Goal: Transaction & Acquisition: Download file/media

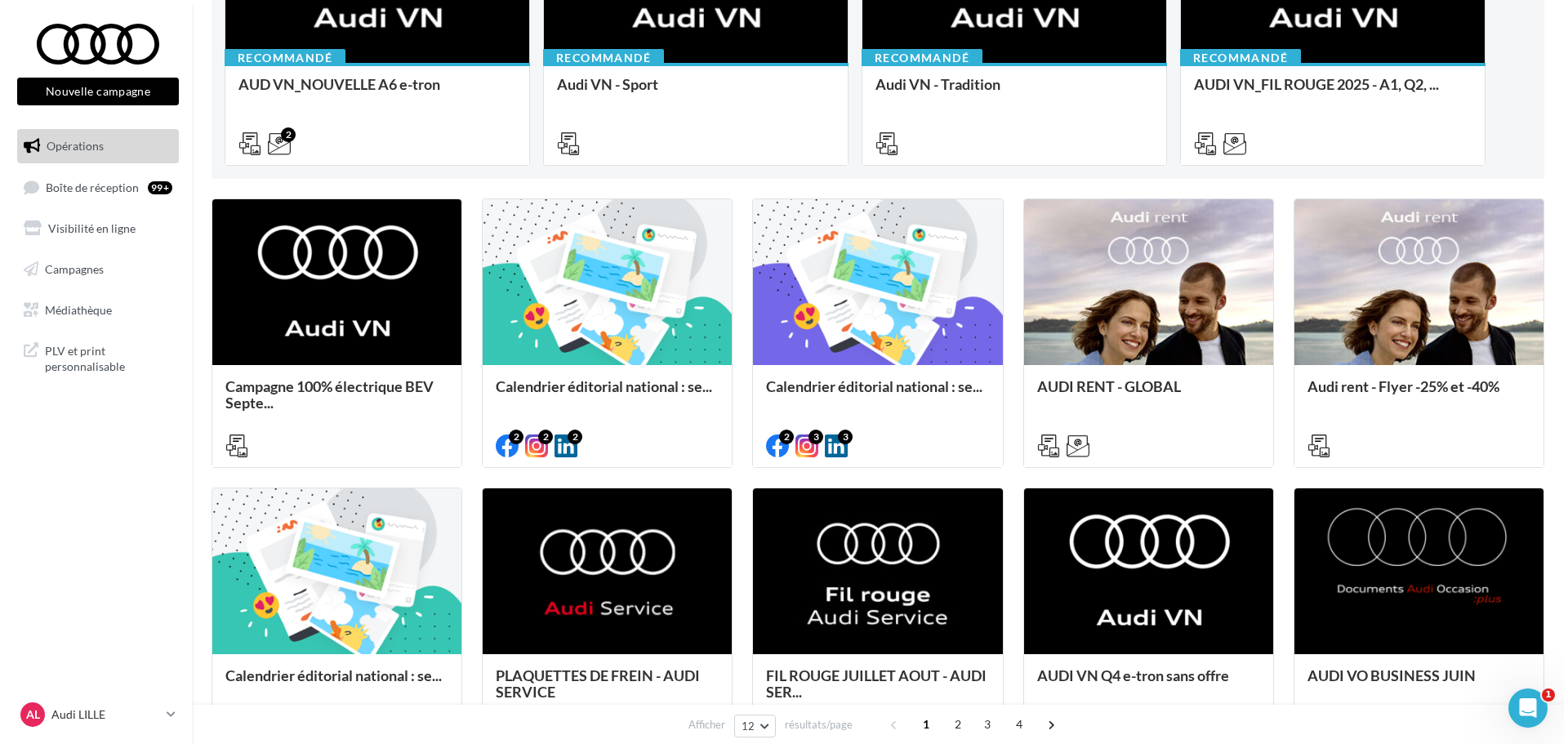
scroll to position [572, 0]
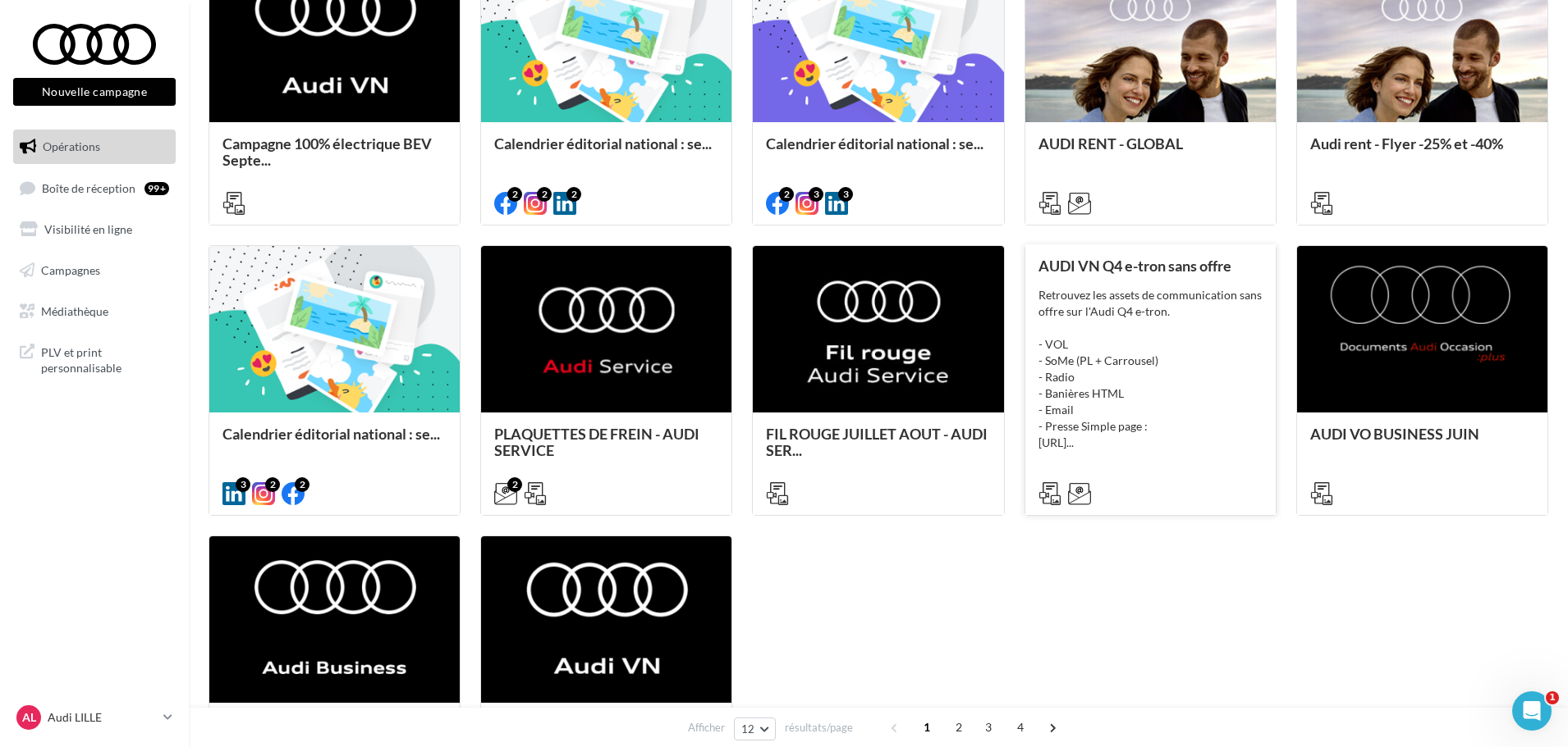
click at [1125, 372] on div "Retrouvez les assets de communication sans offre sur l'Audi Q4 e-tron. - VOL - …" at bounding box center [1150, 369] width 224 height 164
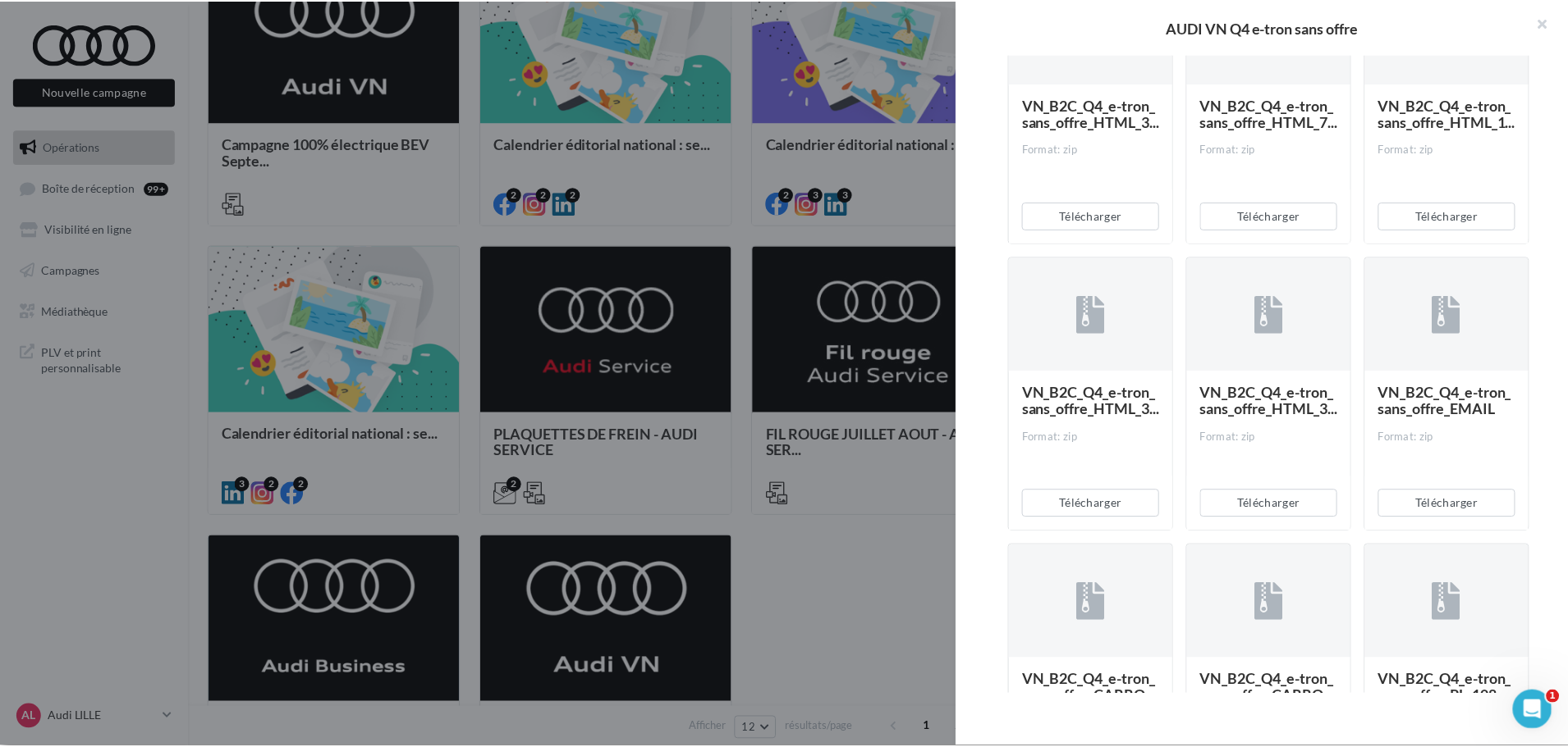
scroll to position [820, 0]
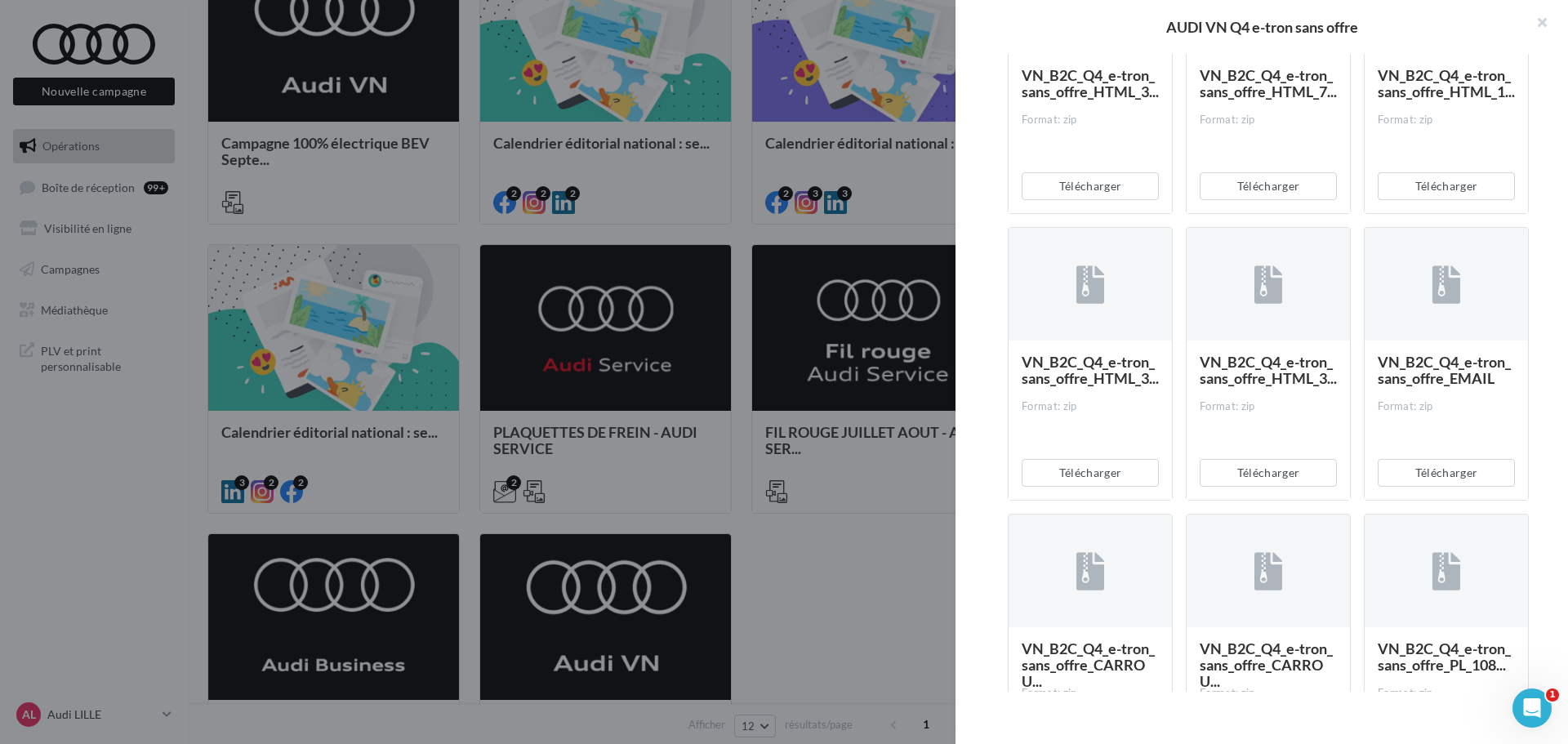
click at [870, 596] on div at bounding box center [784, 372] width 1568 height 744
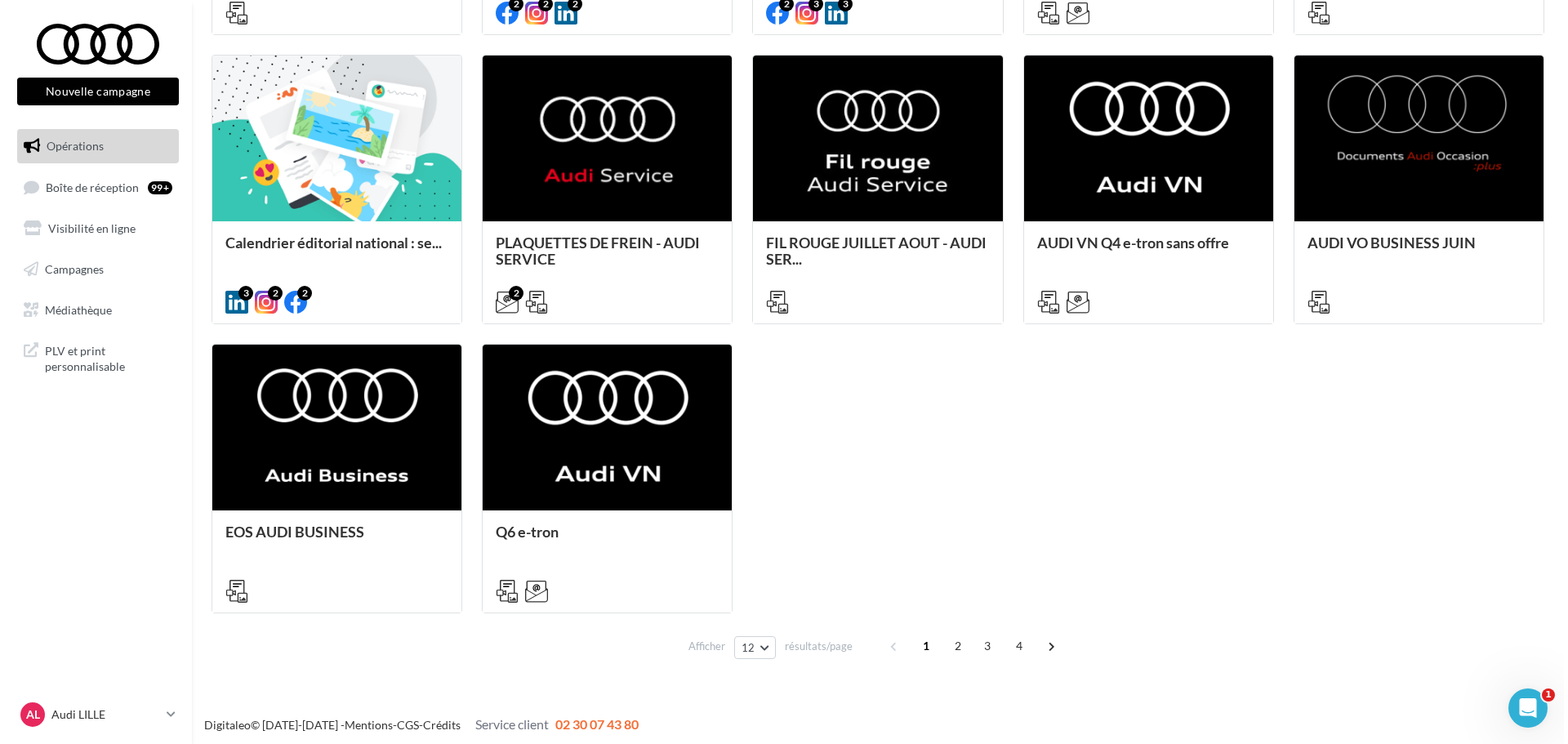
scroll to position [767, 0]
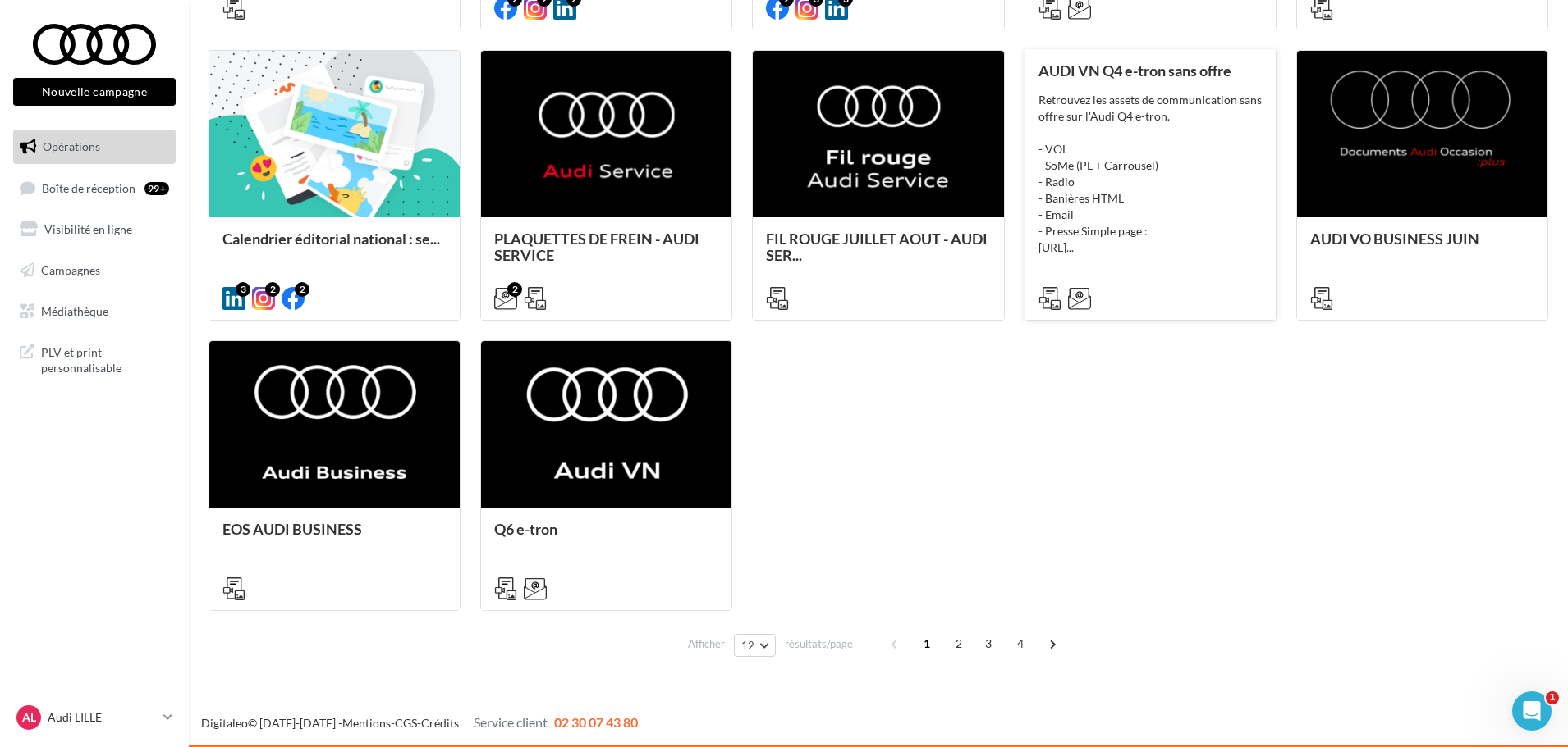
click at [1073, 131] on div "Retrouvez les assets de communication sans offre sur l'Audi Q4 e-tron. - VOL - …" at bounding box center [1150, 174] width 224 height 164
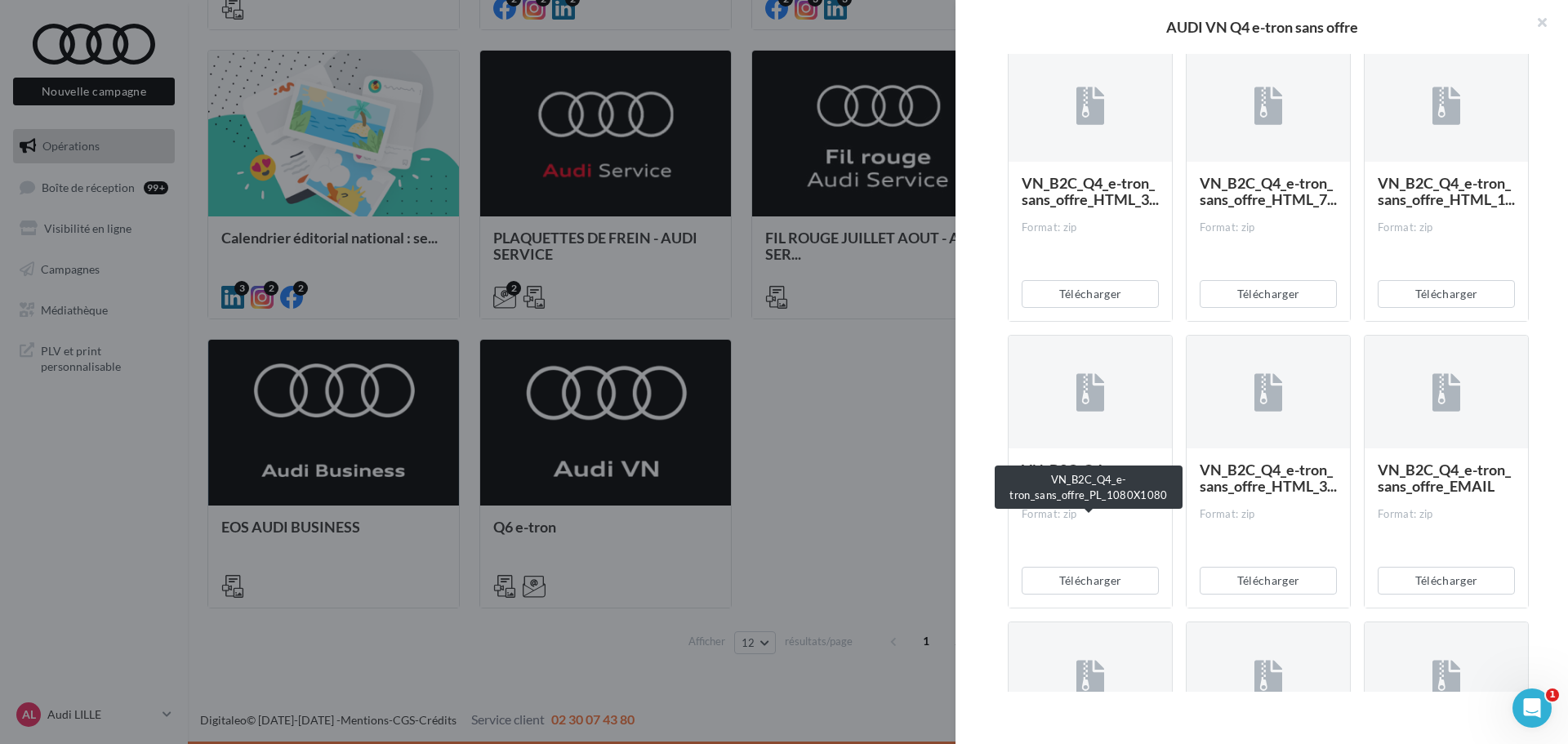
scroll to position [613, 0]
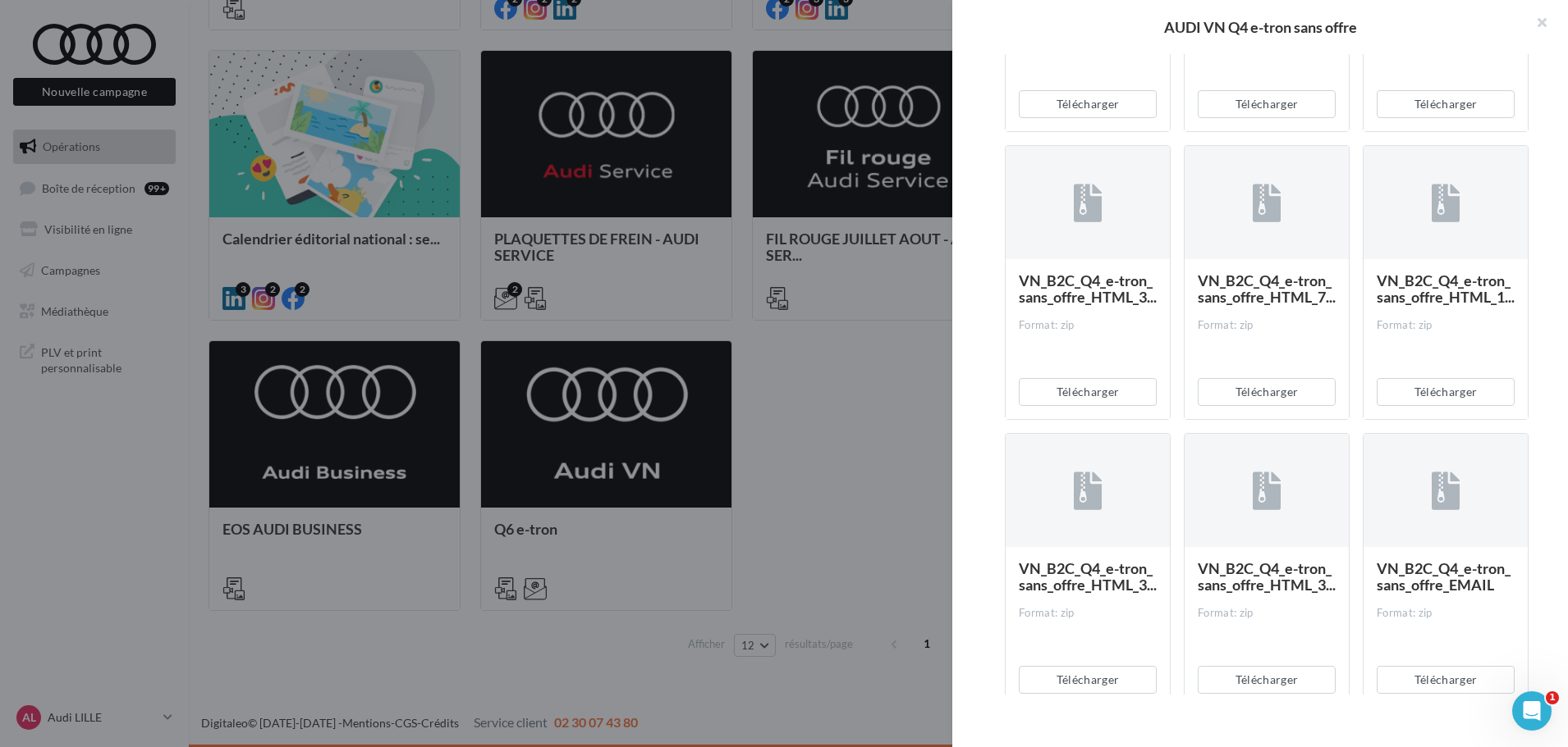
click at [805, 385] on div at bounding box center [784, 374] width 1568 height 747
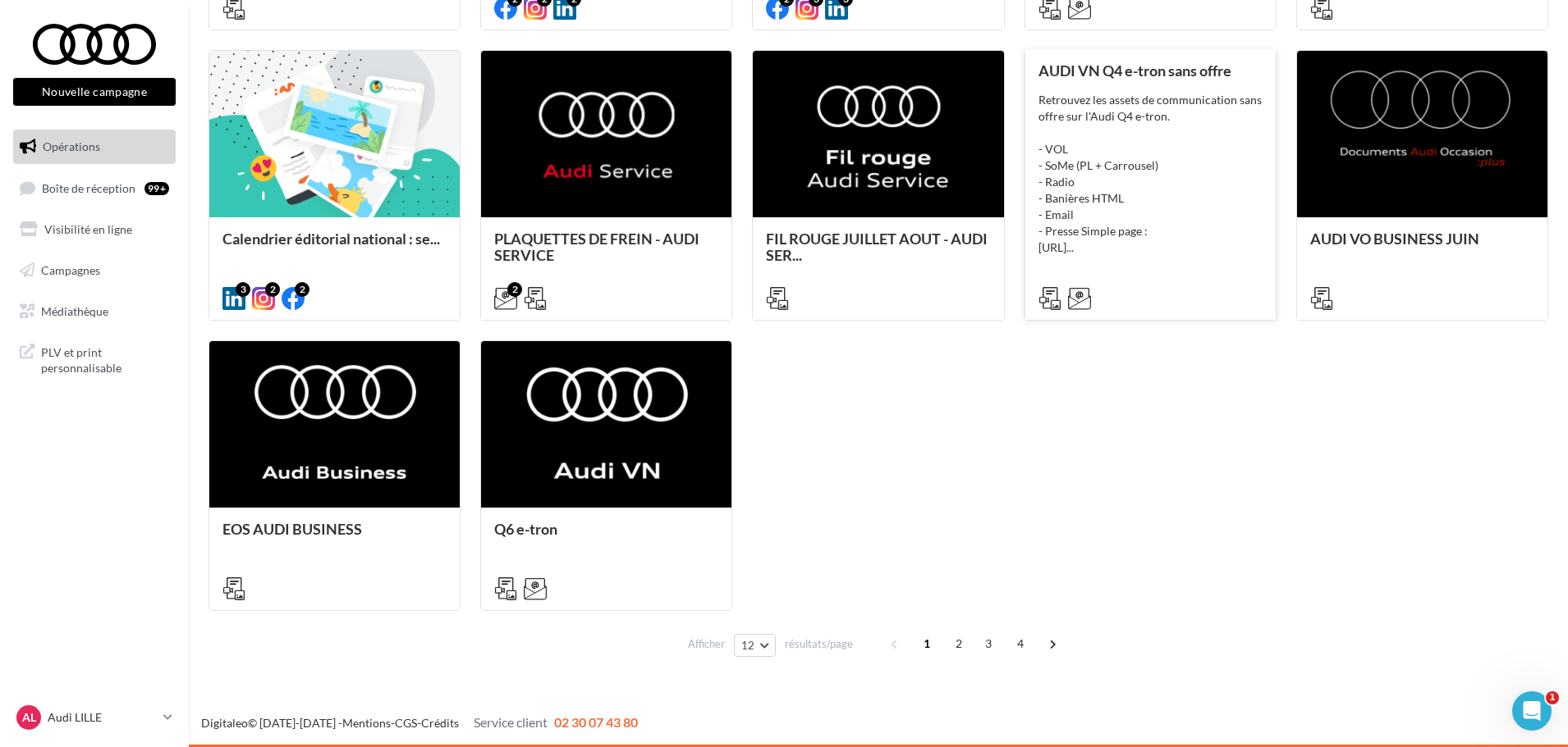
click at [1127, 177] on div "Retrouvez les assets de communication sans offre sur l'Audi Q4 e-tron. - VOL - …" at bounding box center [1150, 174] width 224 height 164
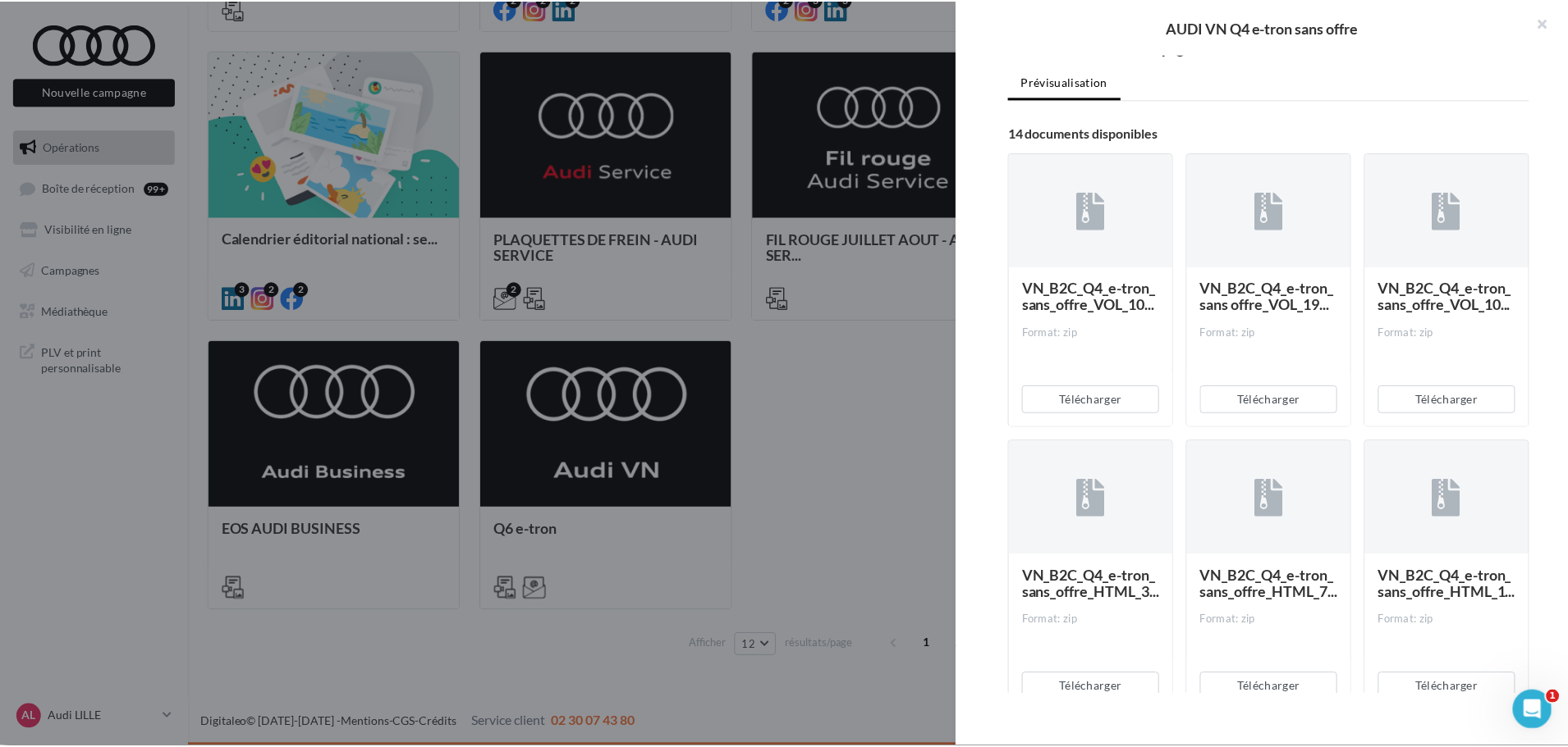
scroll to position [328, 0]
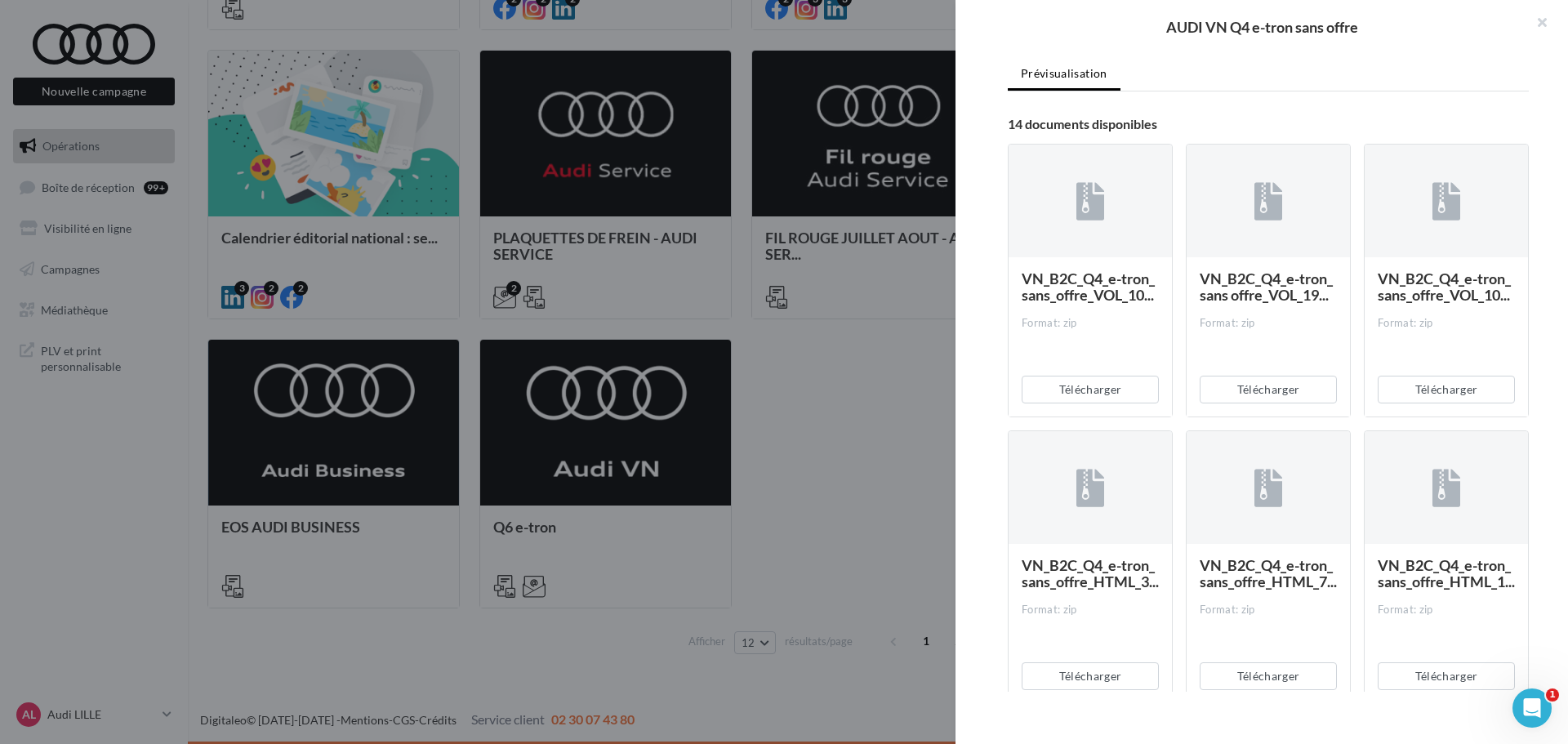
click at [874, 325] on div at bounding box center [784, 372] width 1568 height 744
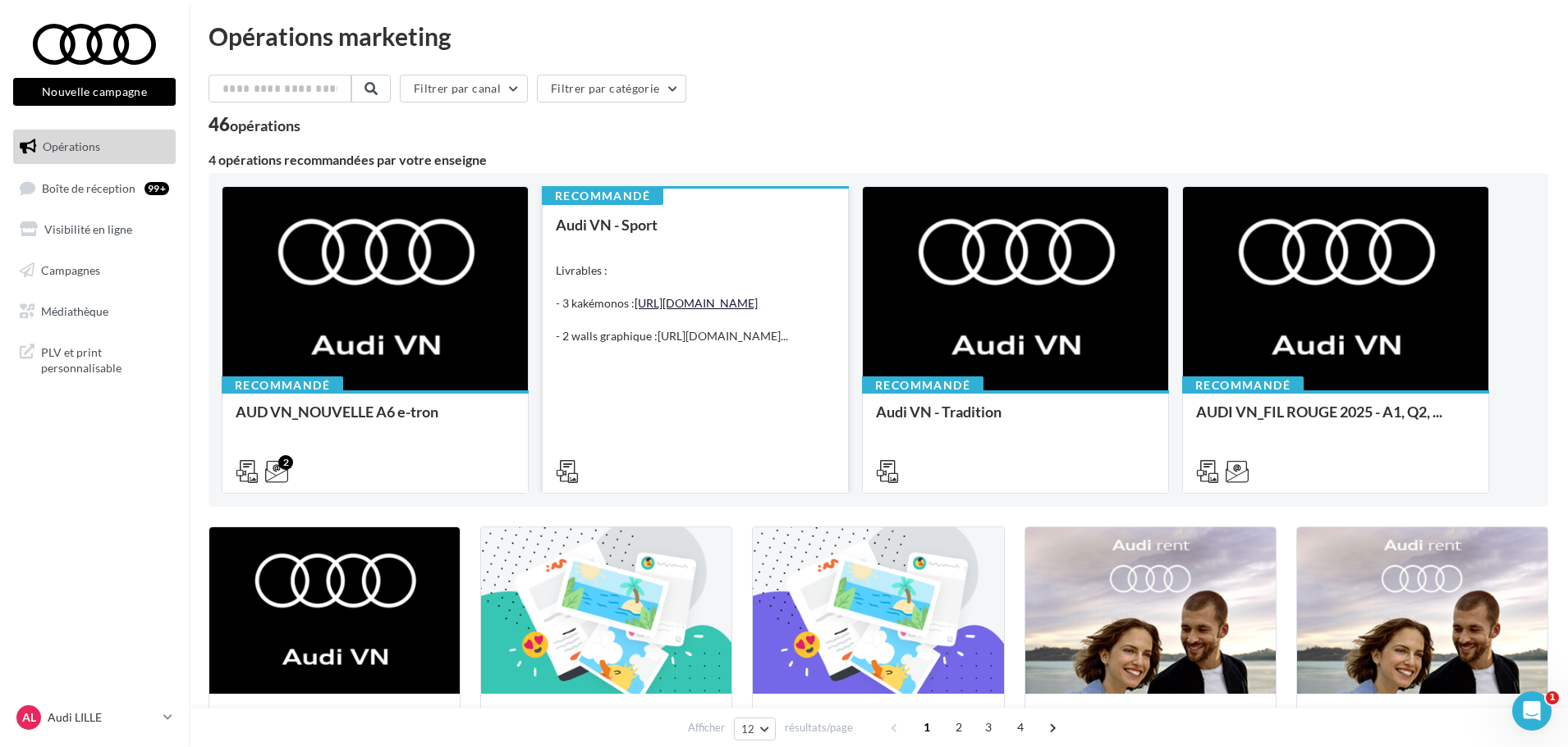
scroll to position [0, 0]
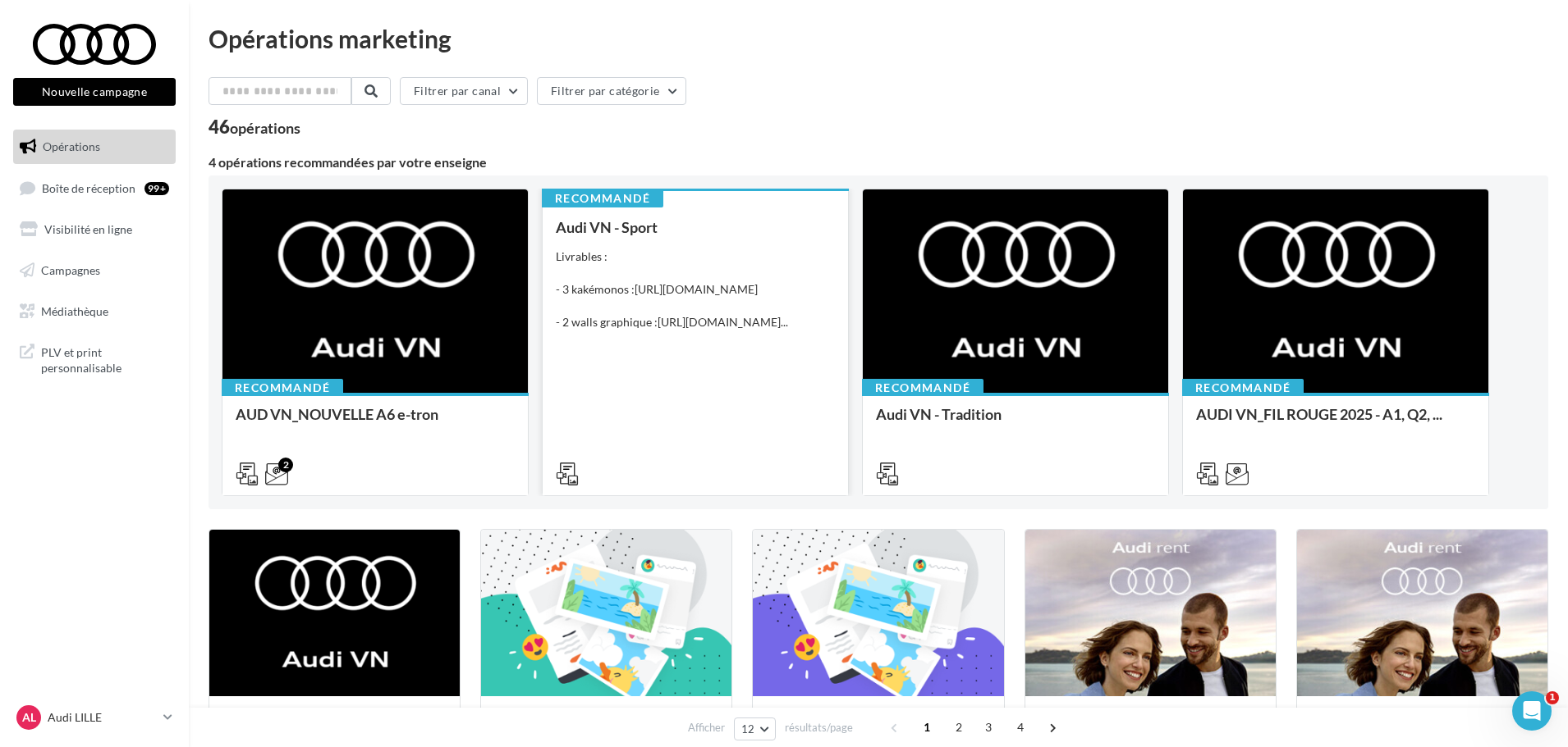
click at [693, 279] on div "Livrables : - 3 kakémonos : https://audi.get-it-solutions.com/accueil/10247-.ht…" at bounding box center [695, 290] width 279 height 82
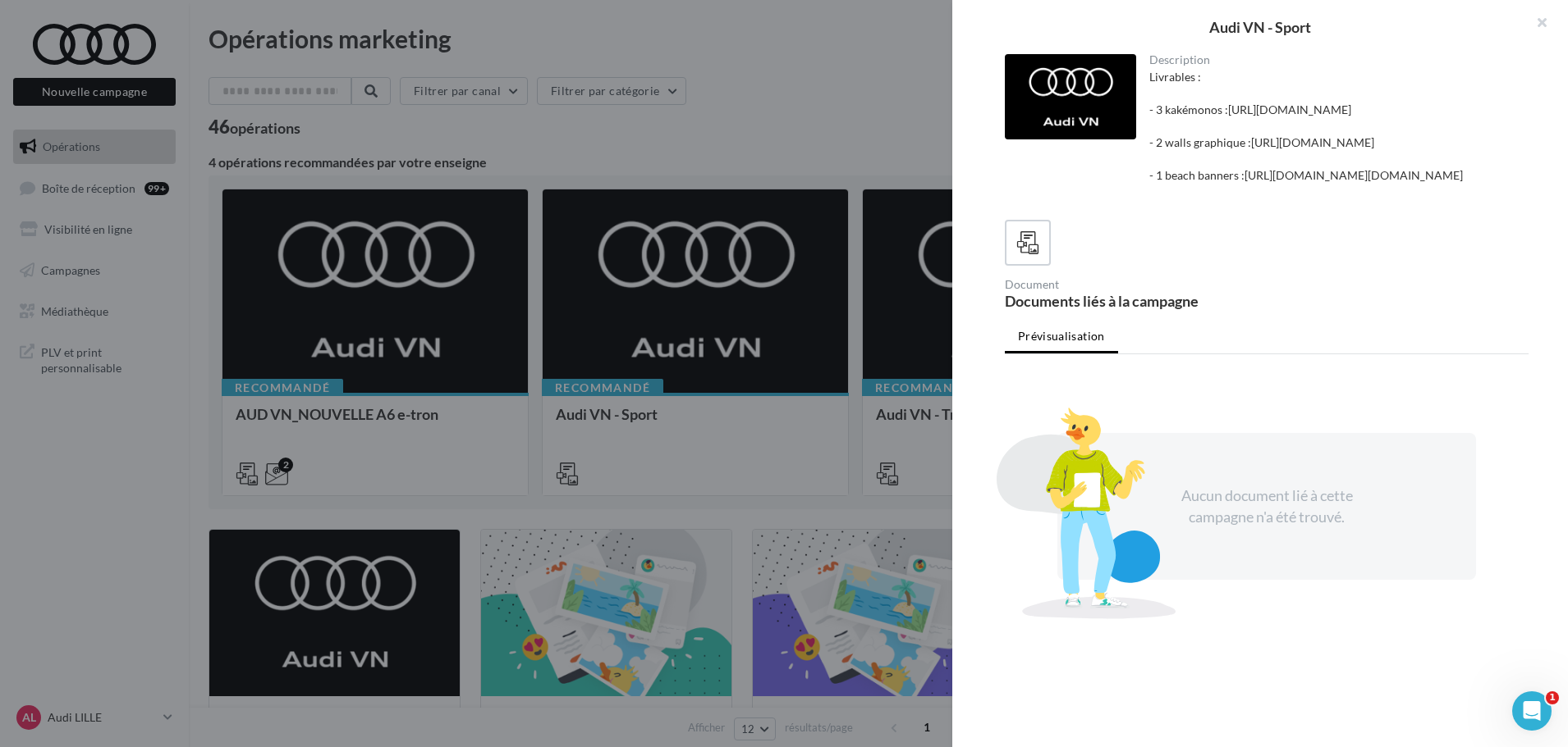
click at [784, 75] on div at bounding box center [784, 374] width 1568 height 747
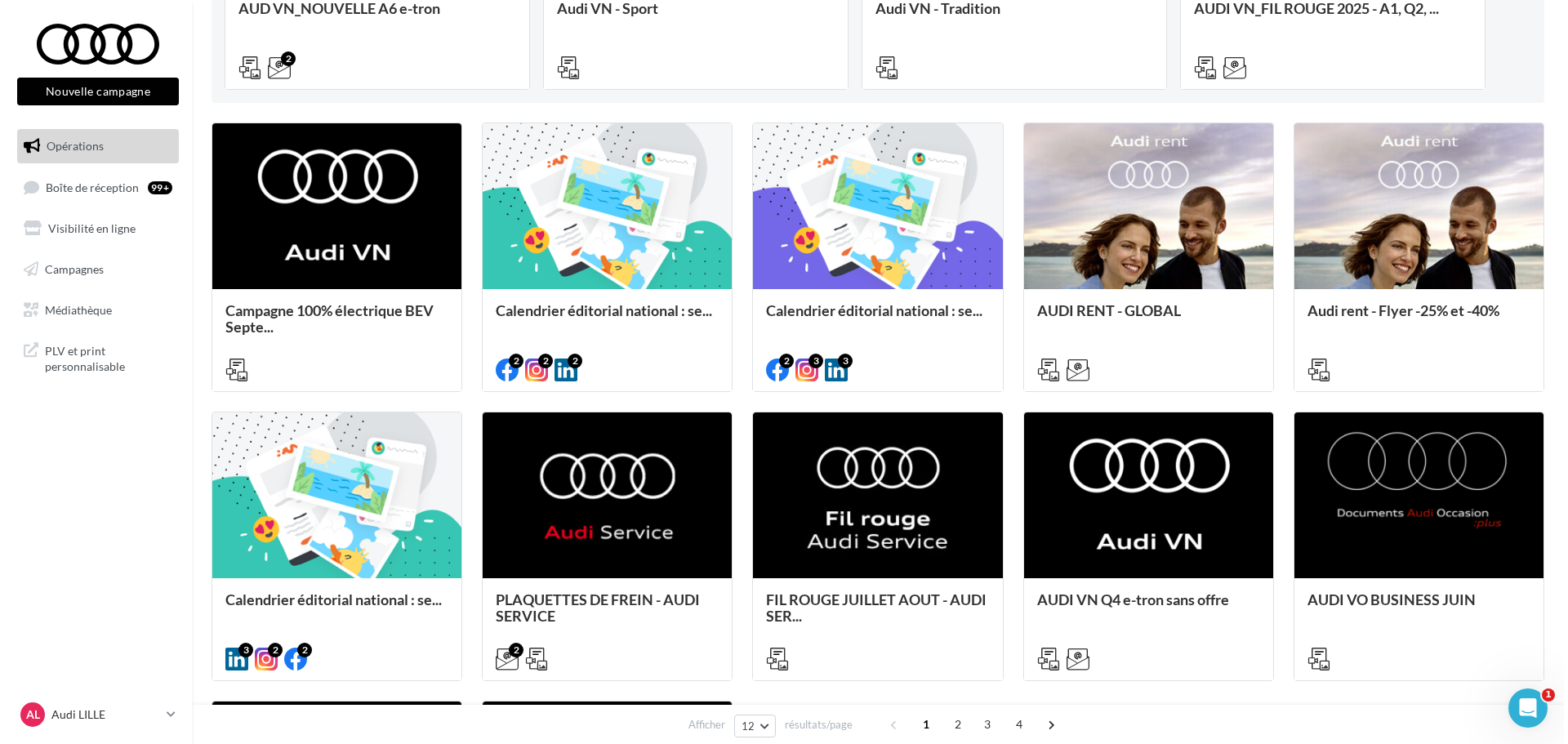
scroll to position [409, 0]
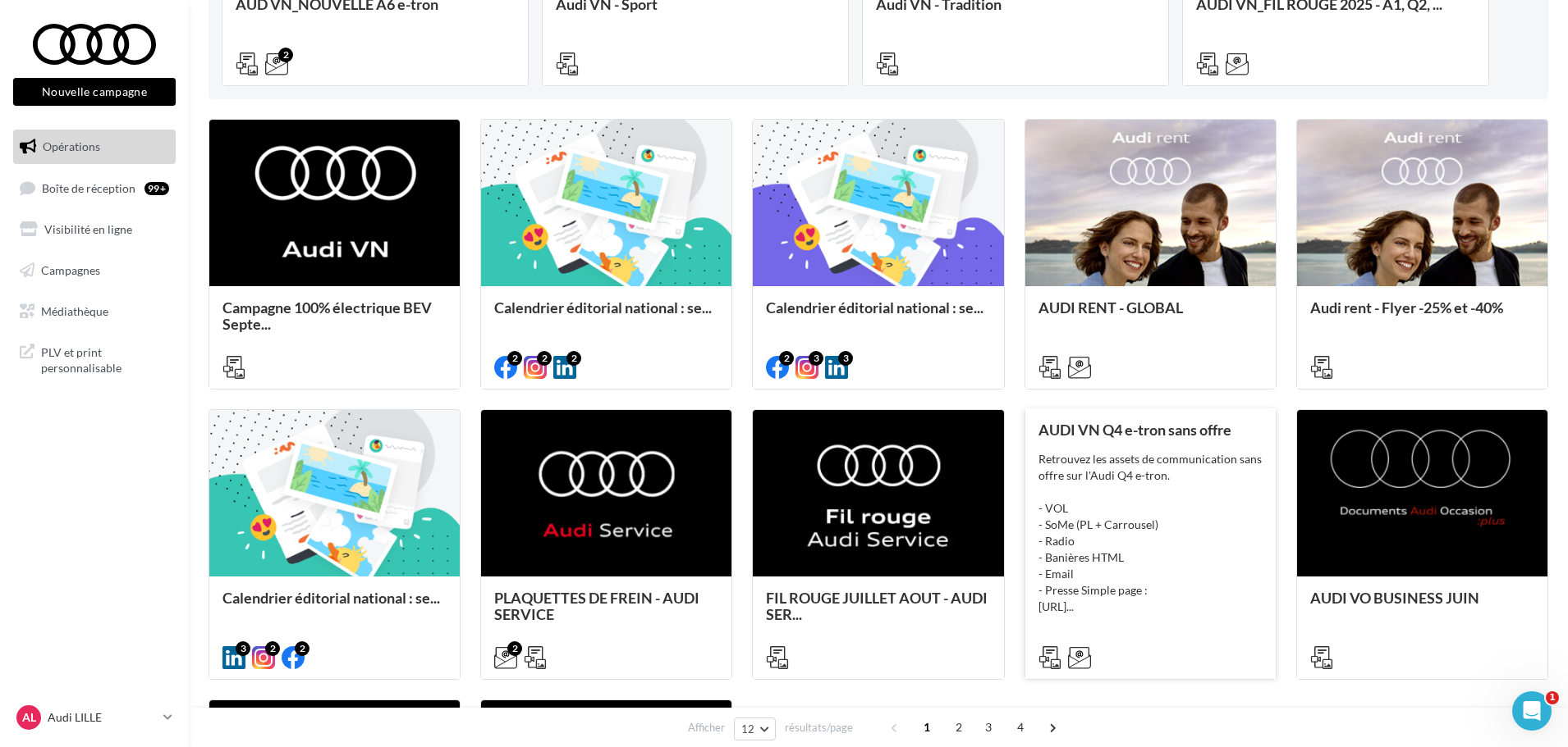
click at [1132, 497] on div "Retrouvez les assets de communication sans offre sur l'Audi Q4 e-tron. - VOL - …" at bounding box center [1150, 533] width 224 height 164
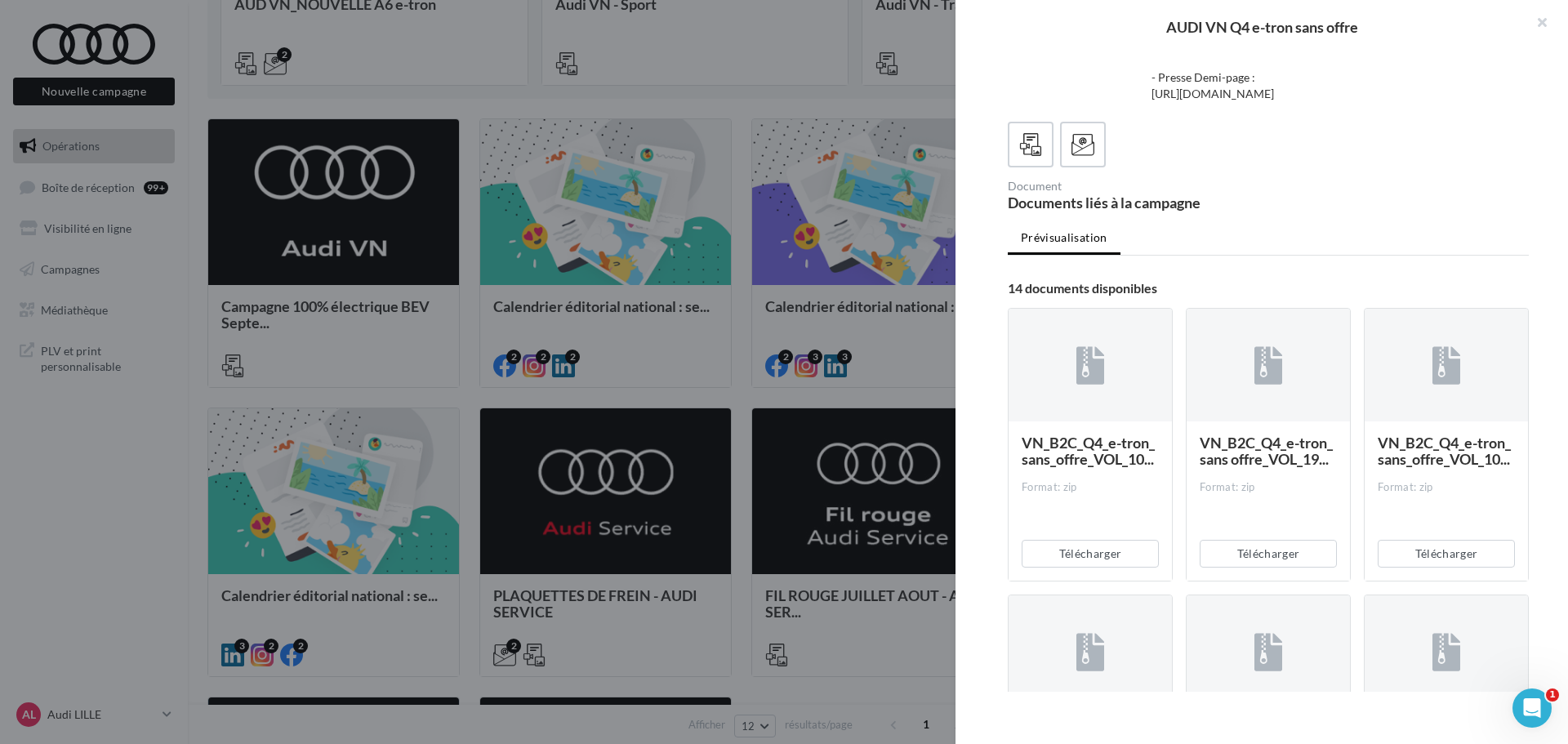
scroll to position [164, 0]
click at [1098, 159] on div at bounding box center [1083, 144] width 30 height 30
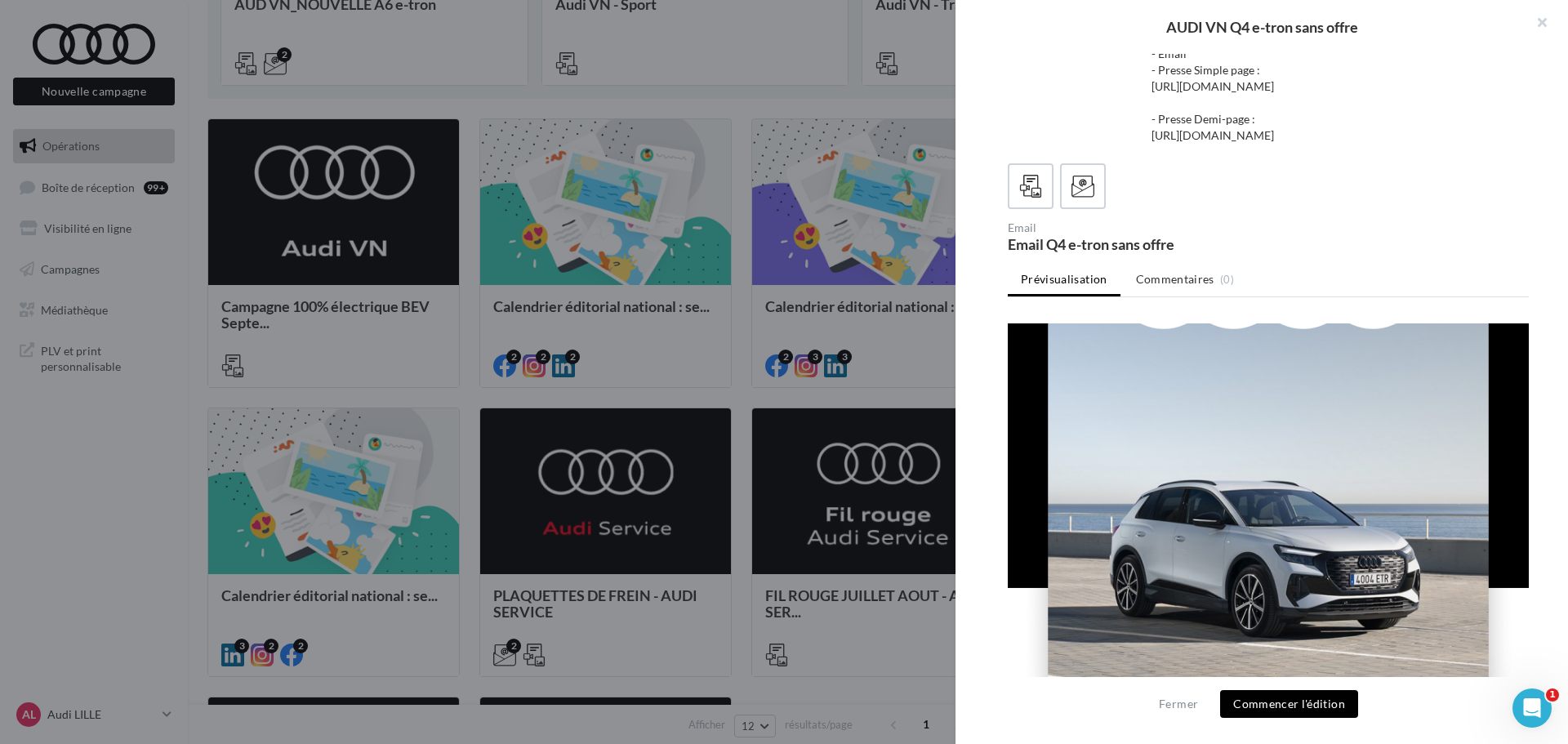
scroll to position [0, 0]
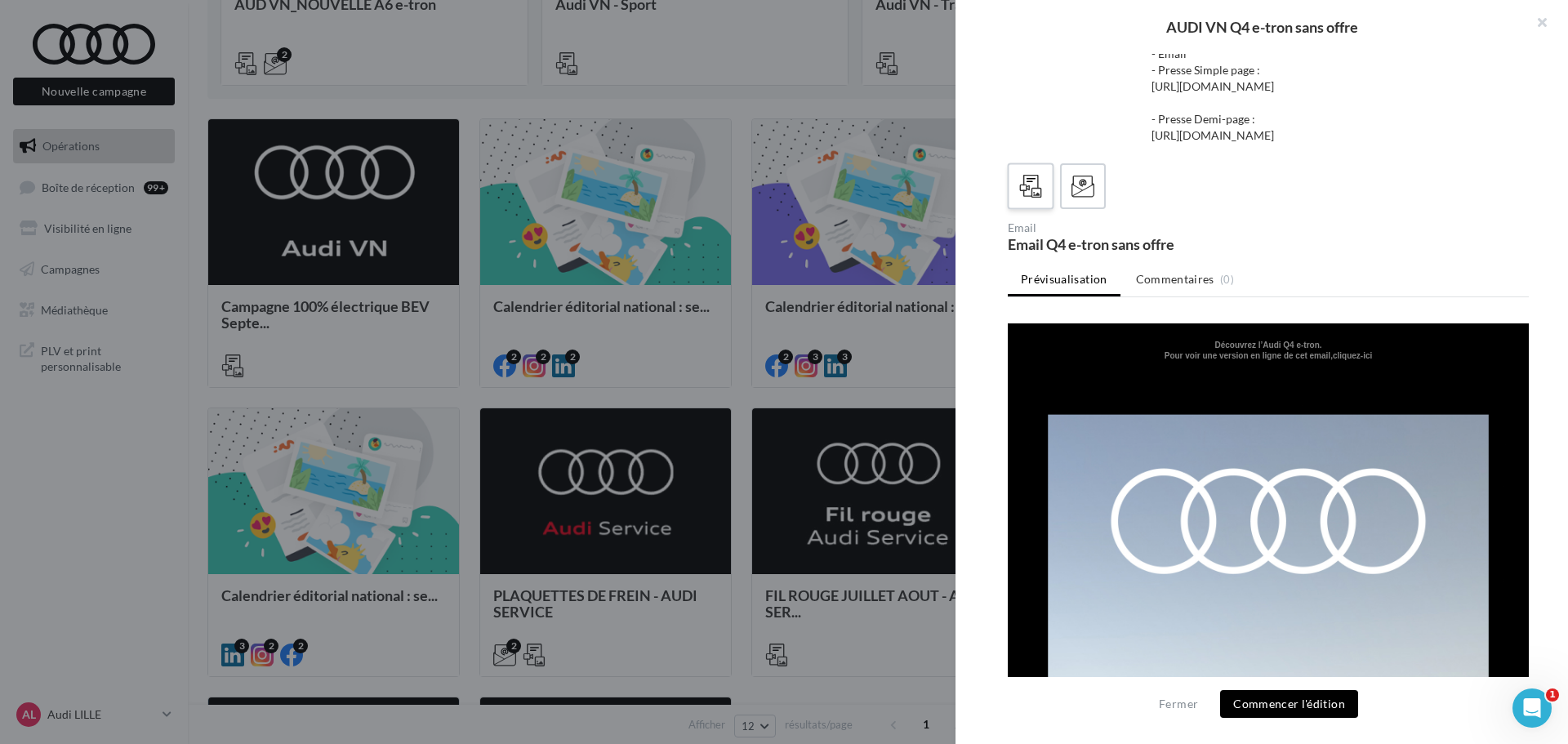
click at [1022, 175] on icon at bounding box center [1031, 186] width 24 height 24
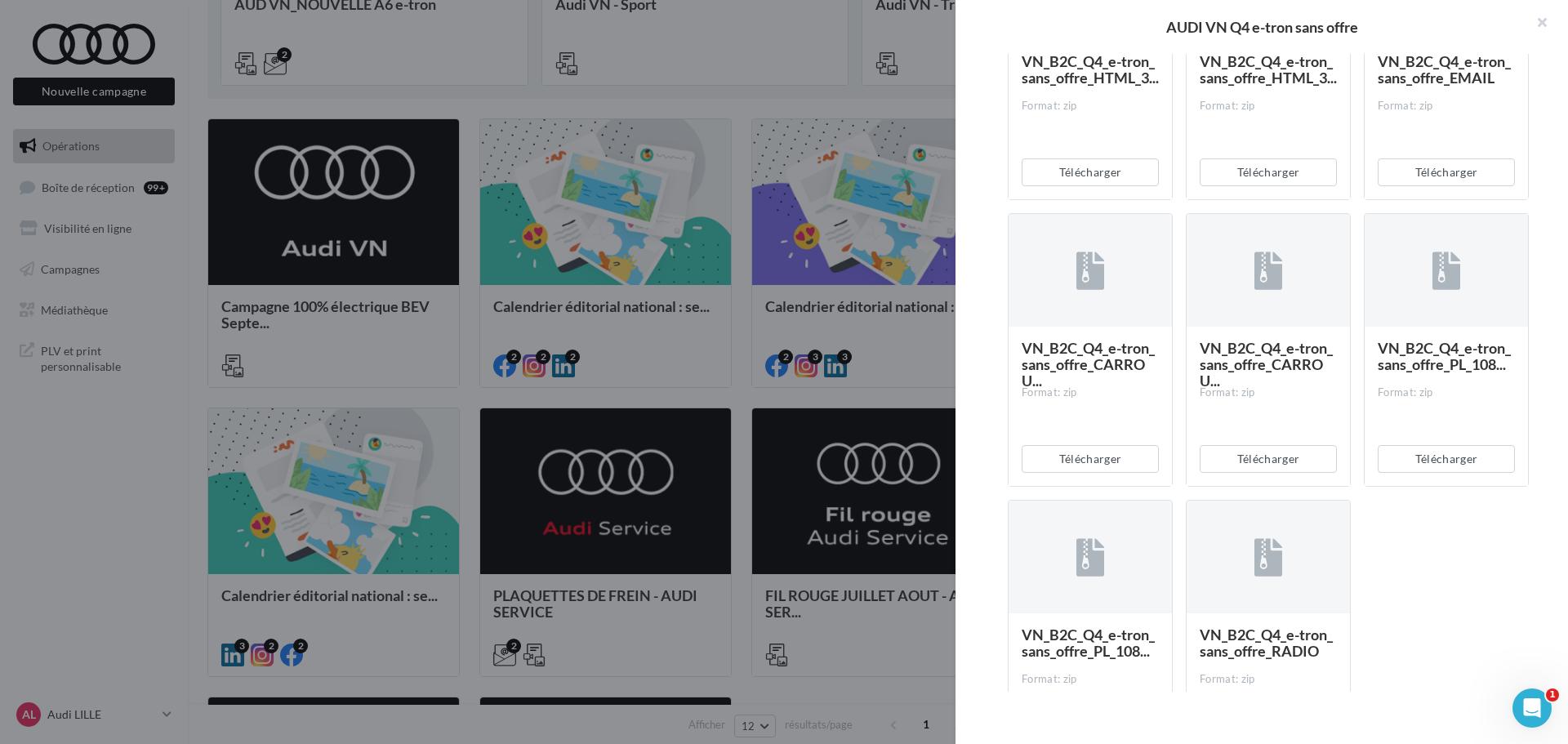
scroll to position [1266, 0]
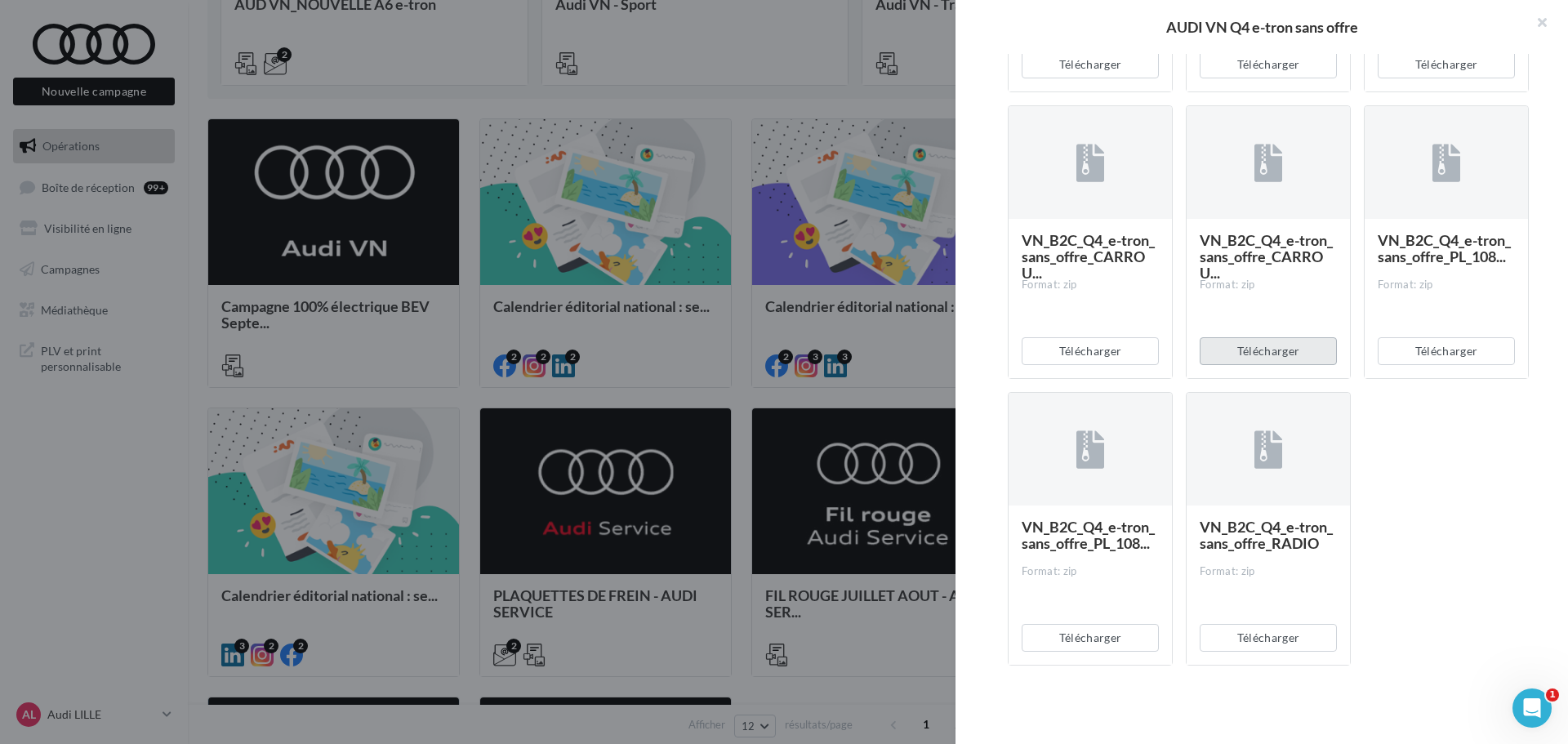
click at [1250, 342] on button "Télécharger" at bounding box center [1268, 352] width 137 height 28
click at [1067, 346] on button "Télécharger" at bounding box center [1090, 352] width 137 height 28
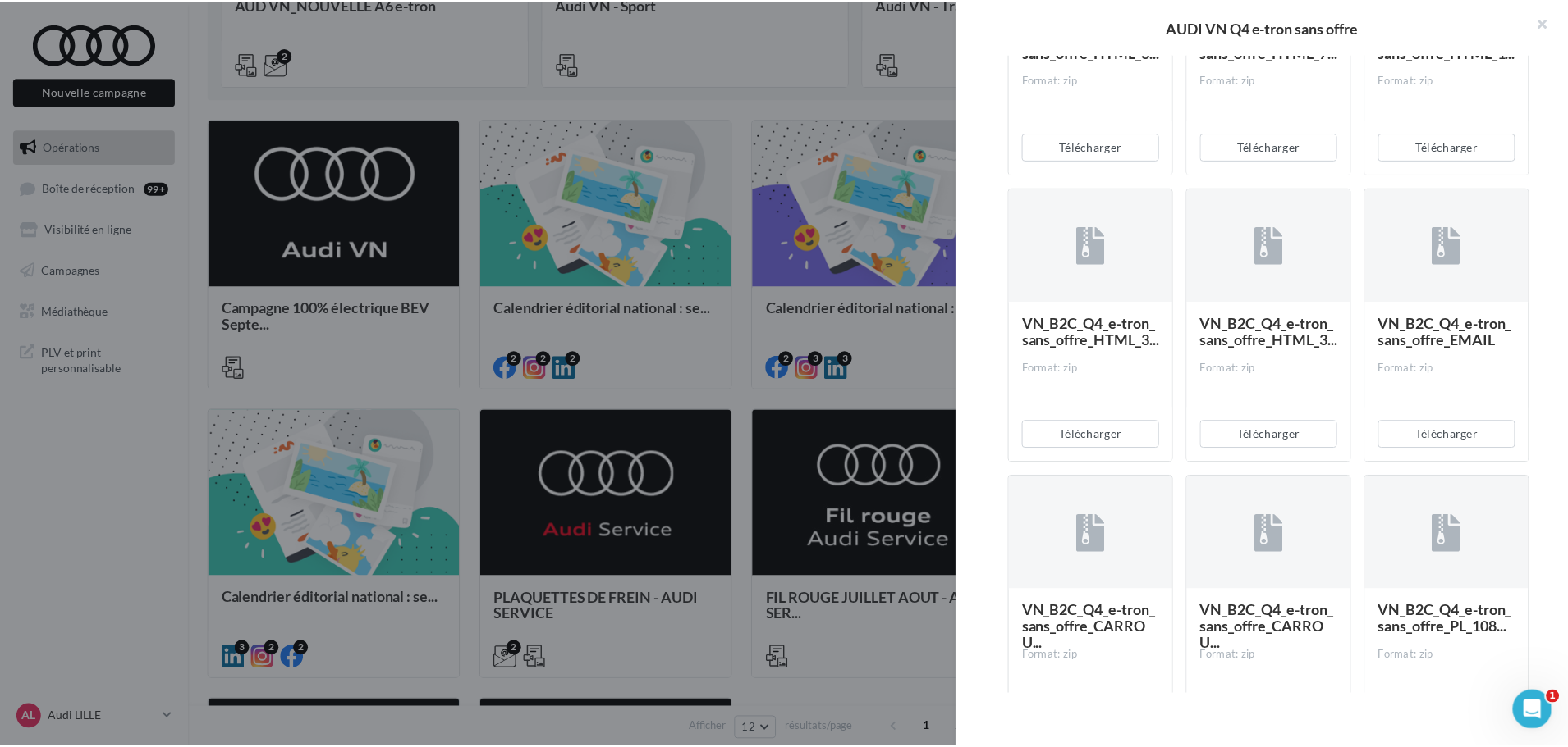
scroll to position [615, 0]
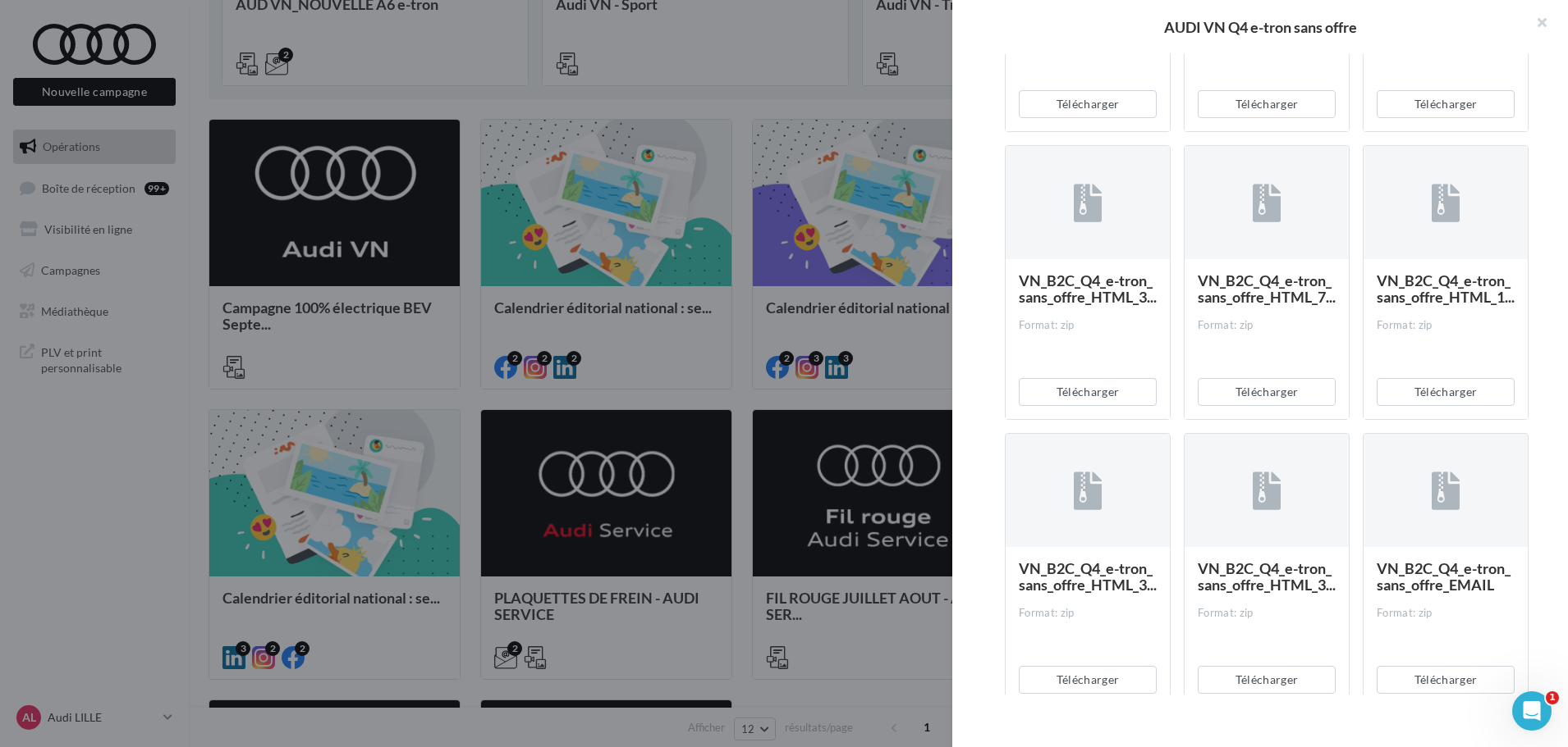
click at [463, 219] on div at bounding box center [784, 374] width 1568 height 747
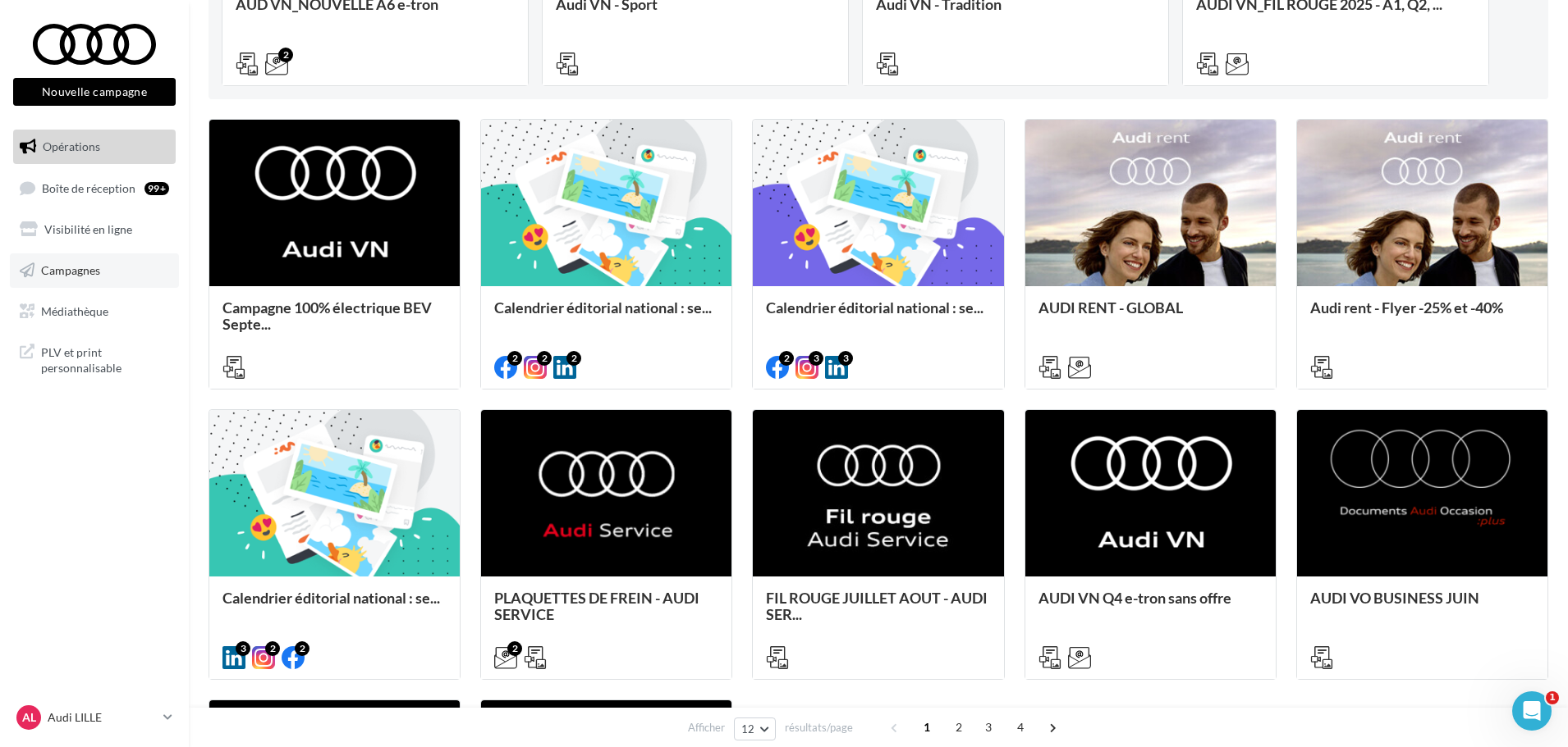
click at [77, 272] on span "Campagnes" at bounding box center [70, 270] width 59 height 14
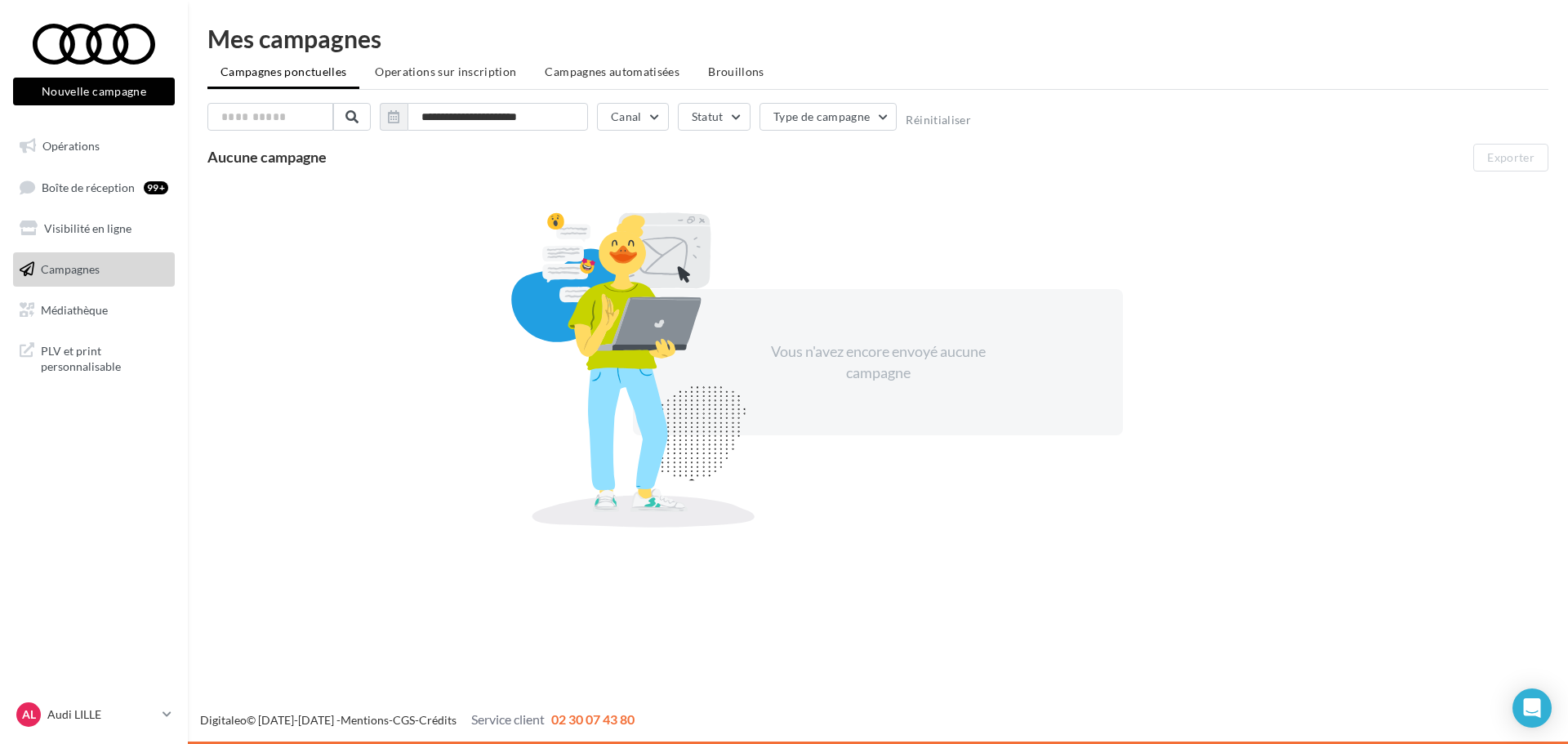
click at [72, 307] on span "Médiathèque" at bounding box center [74, 310] width 67 height 14
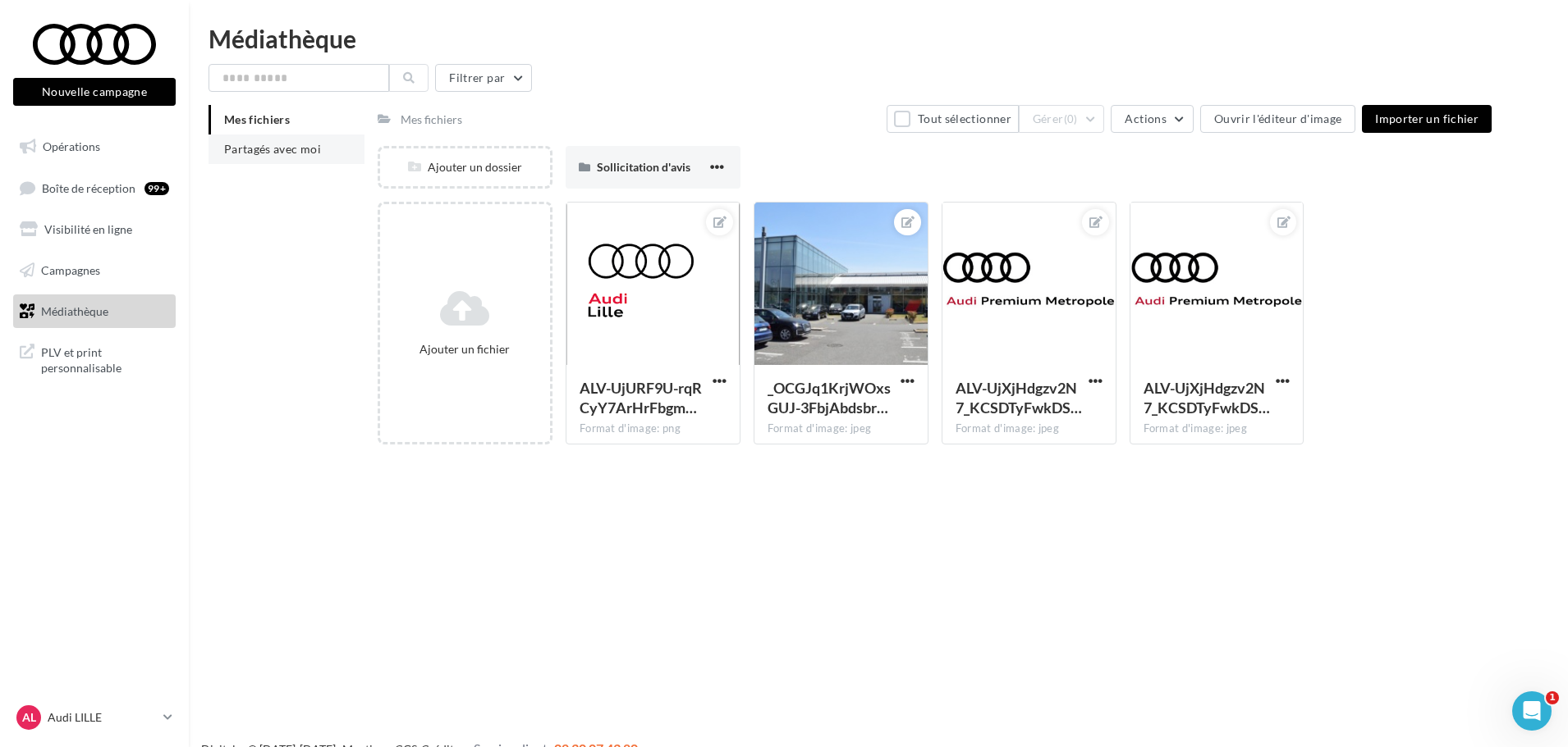
click at [263, 148] on span "Partagés avec moi" at bounding box center [273, 149] width 97 height 14
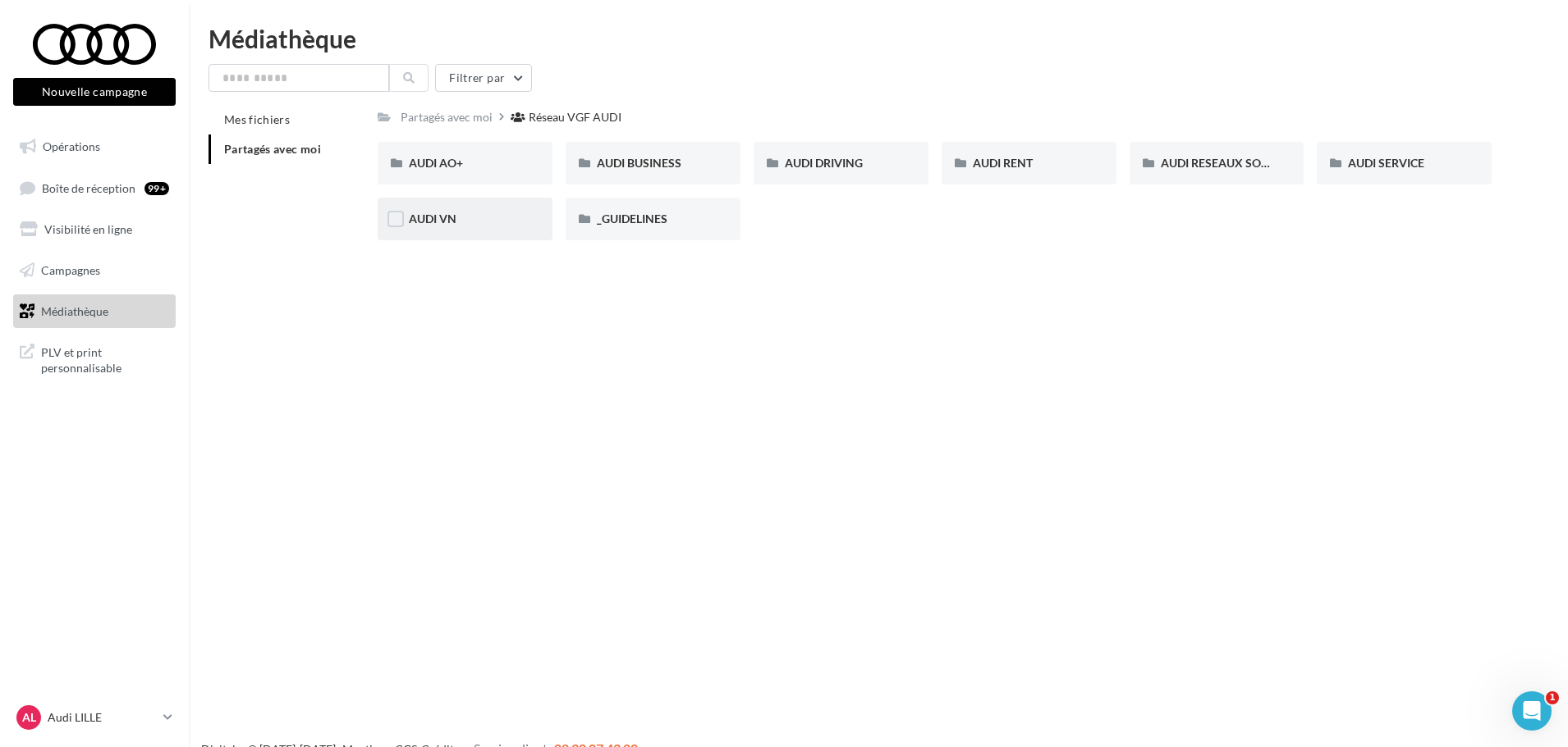
click at [477, 214] on div "AUDI VN" at bounding box center [465, 219] width 112 height 17
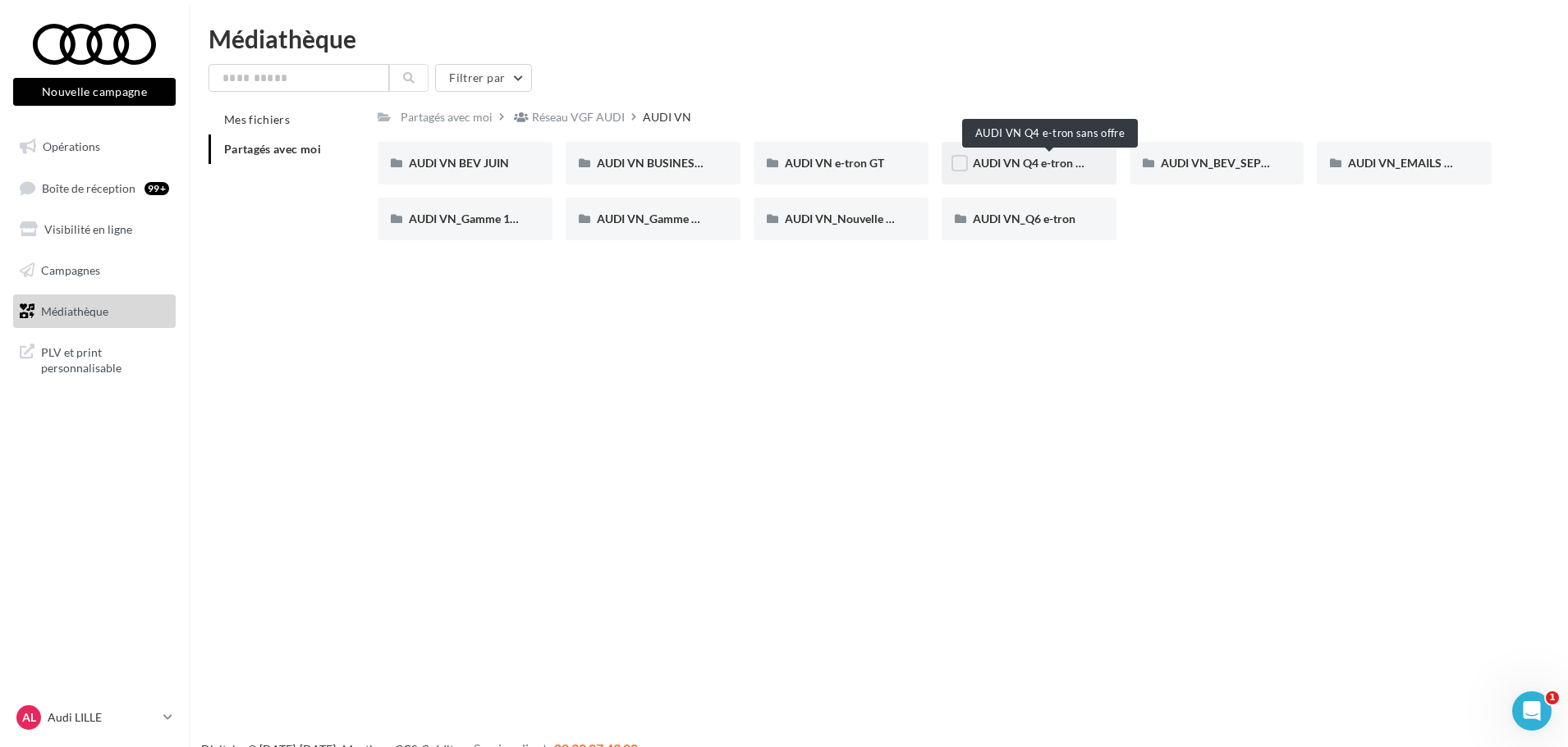
click at [1036, 164] on span "AUDI VN Q4 e-tron sans offre" at bounding box center [1049, 163] width 153 height 14
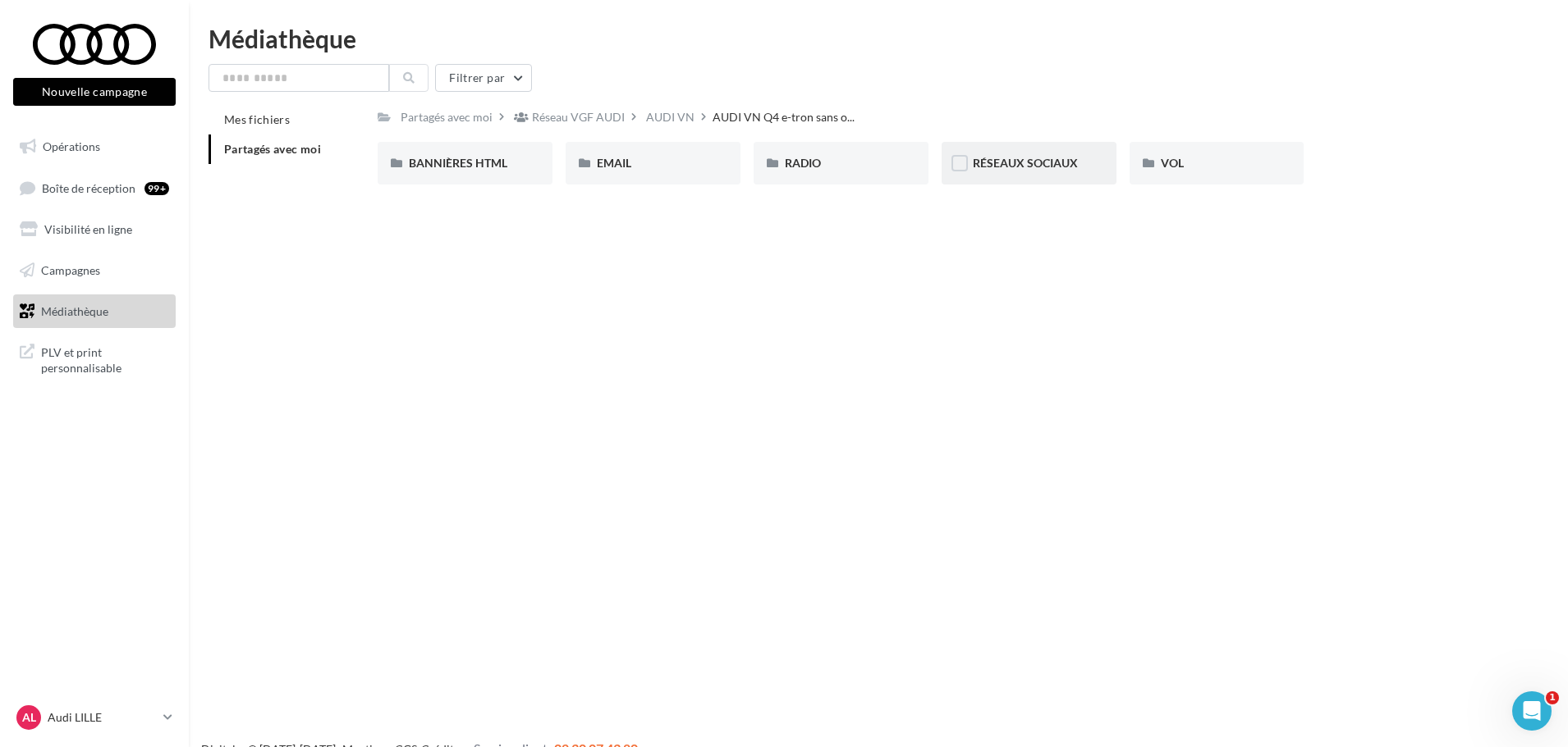
click at [1011, 165] on span "RÉSEAUX SOCIAUX" at bounding box center [1025, 163] width 105 height 14
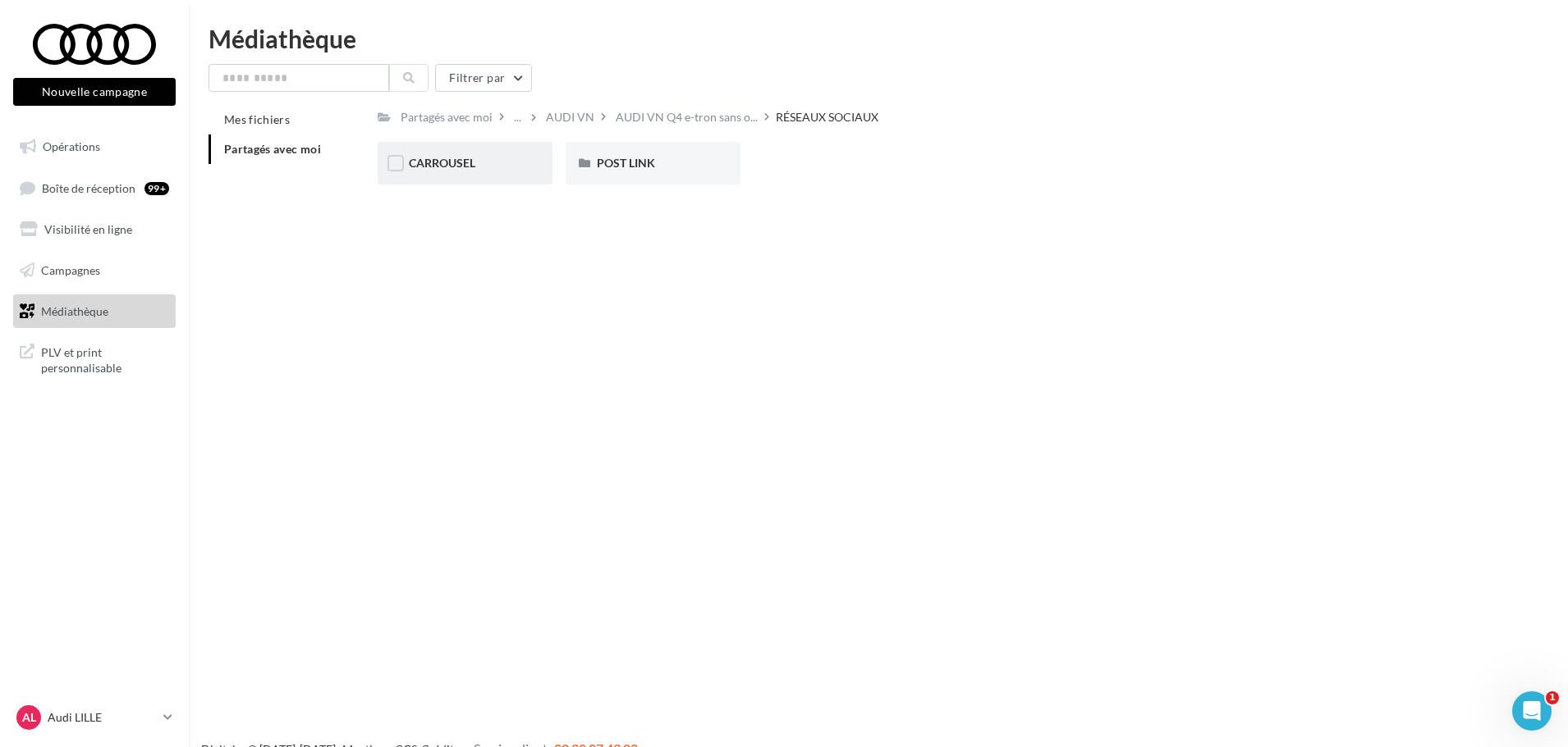
click at [439, 163] on span "CARROUSEL" at bounding box center [442, 163] width 66 height 14
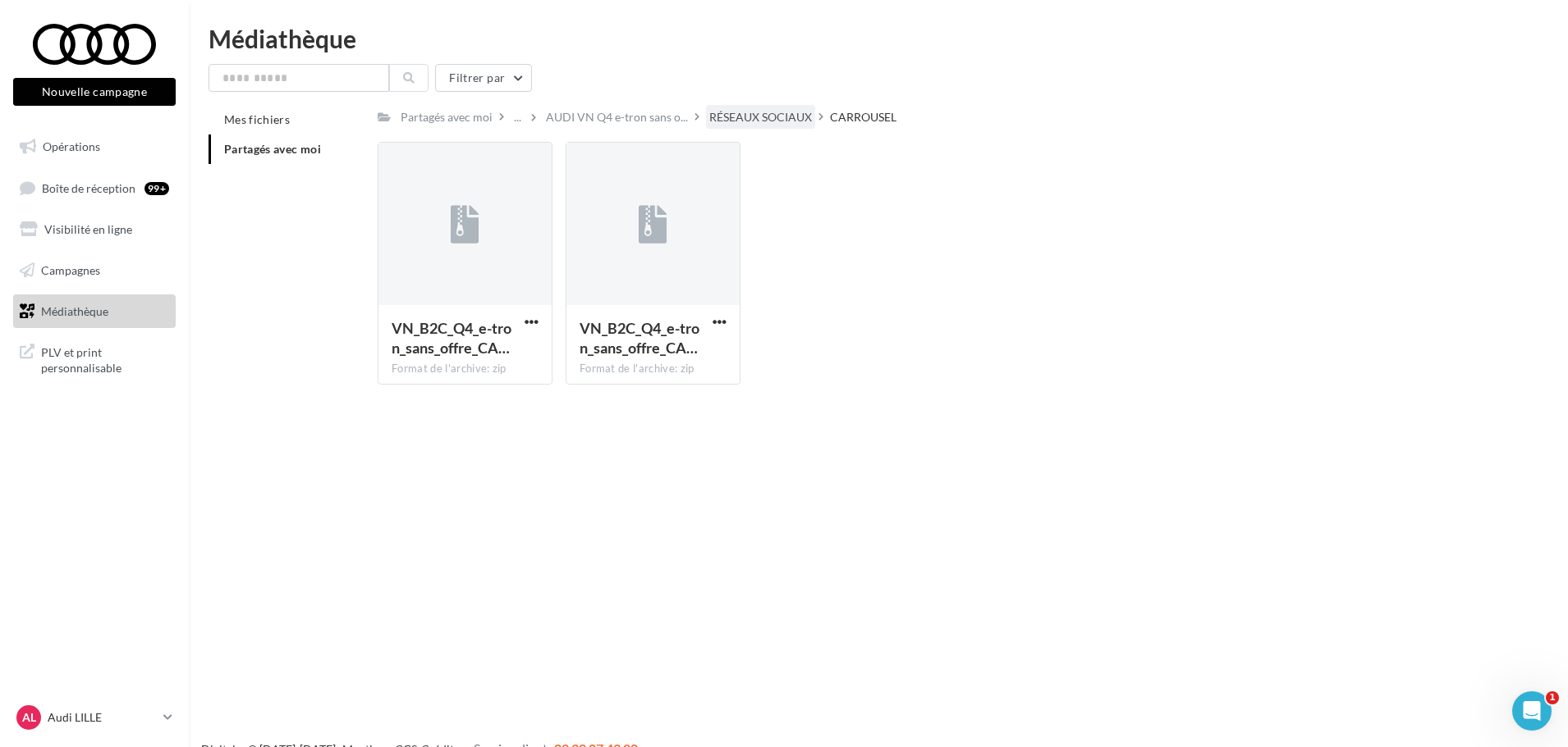
click at [744, 112] on div "RÉSEAUX SOCIAUX" at bounding box center [761, 117] width 102 height 17
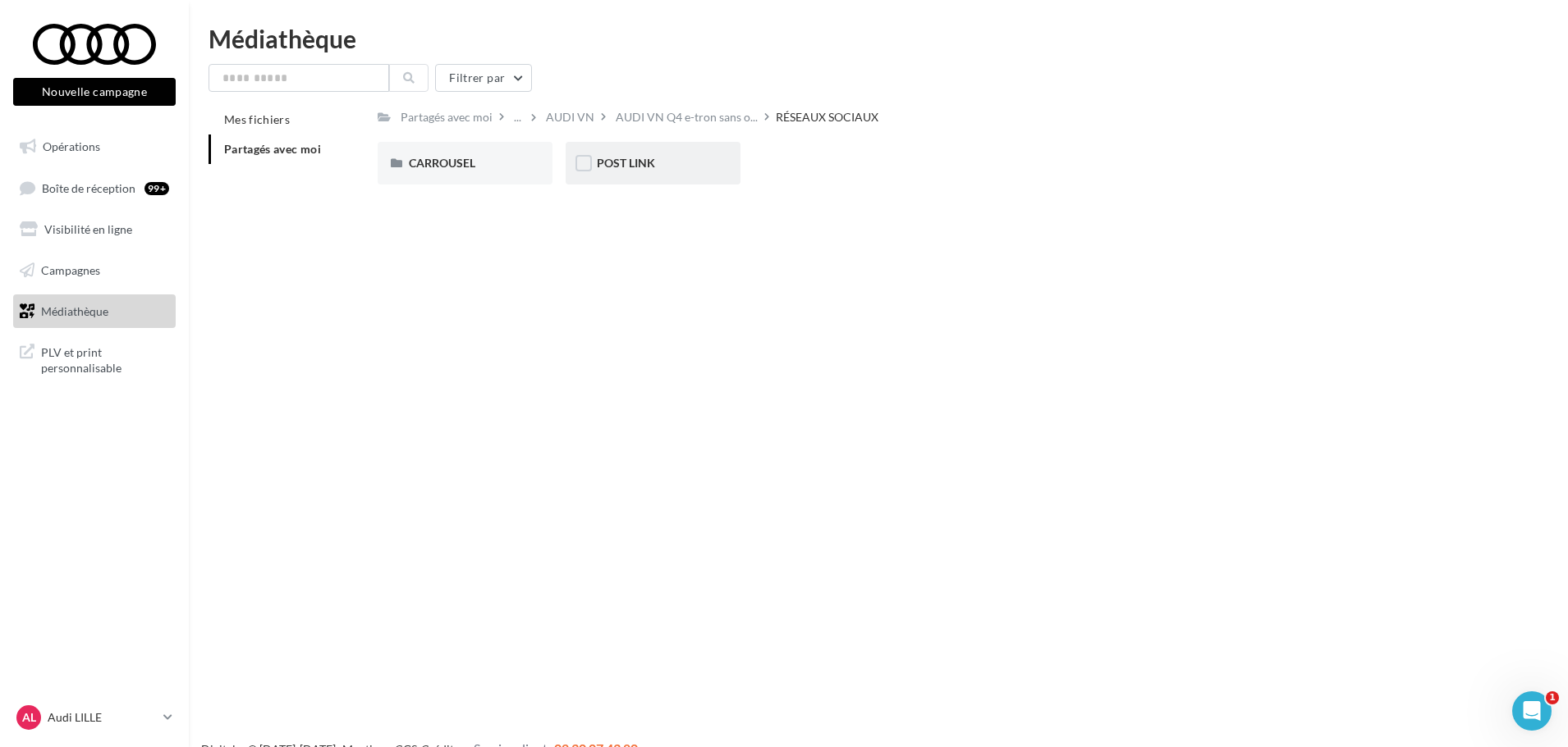
click at [683, 169] on div "POST LINK" at bounding box center [652, 163] width 112 height 17
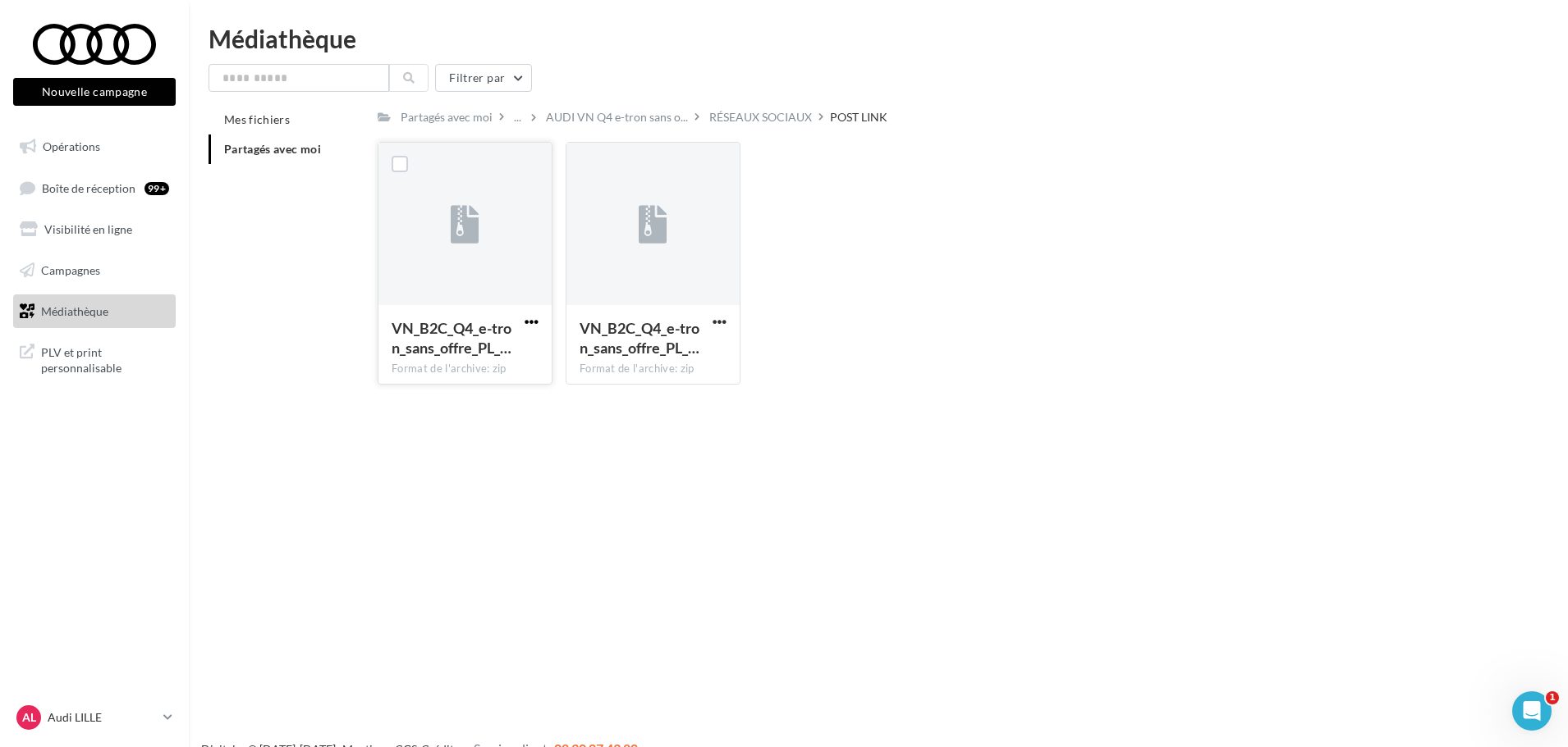
click at [530, 321] on span "button" at bounding box center [532, 322] width 14 height 14
click at [500, 362] on button "Télécharger" at bounding box center [459, 354] width 164 height 42
click at [729, 318] on button "button" at bounding box center [719, 323] width 20 height 17
click at [668, 355] on button "Télécharger" at bounding box center [648, 354] width 164 height 42
